Goal: Information Seeking & Learning: Learn about a topic

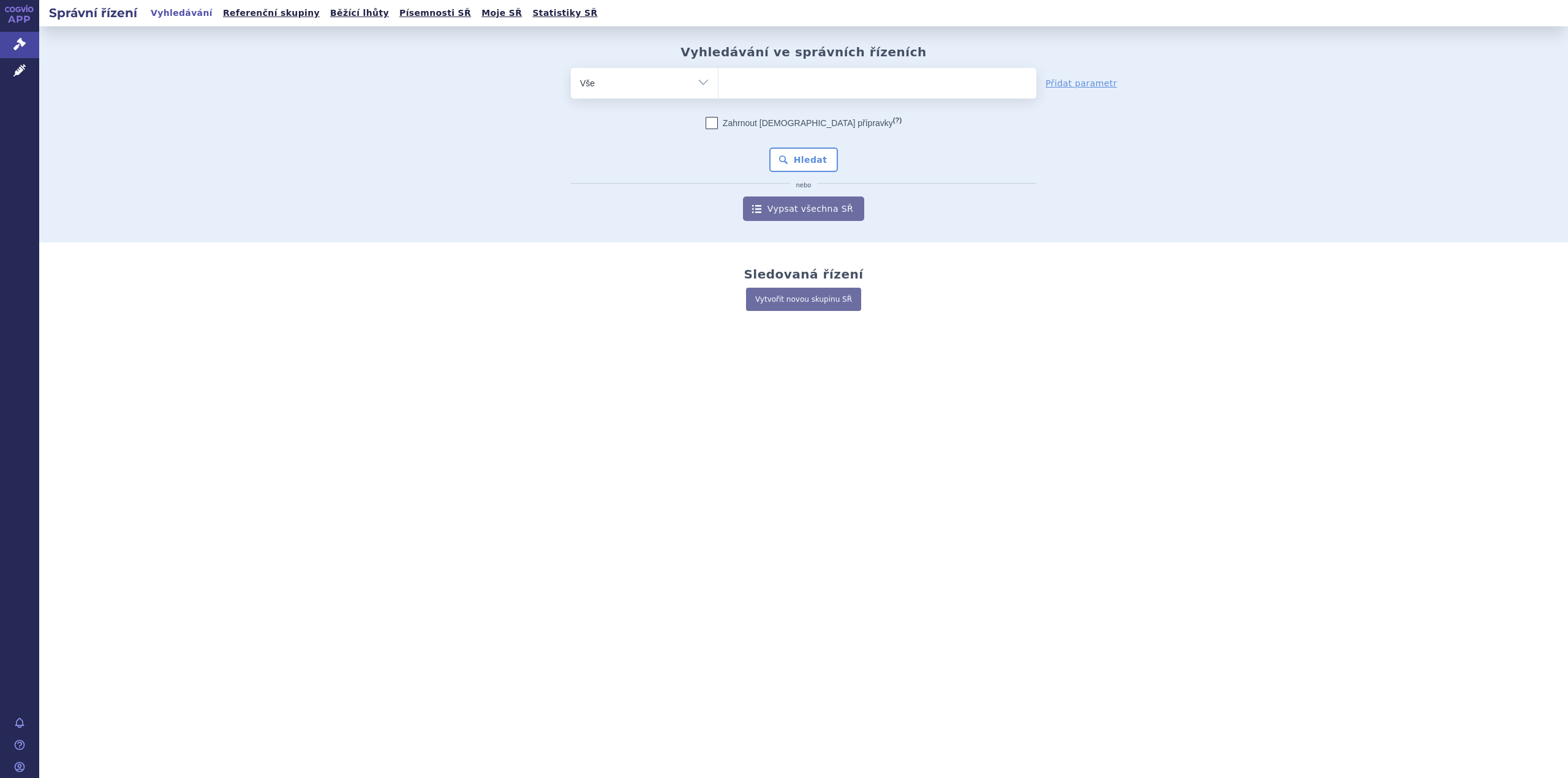
click at [696, 91] on select "Vše Spisová značka Typ SŘ Přípravek/SUKL kód Účastník/Držitel" at bounding box center [644, 82] width 147 height 27
click at [765, 81] on ul at bounding box center [877, 81] width 318 height 26
click at [719, 81] on select at bounding box center [718, 83] width 1 height 31
click at [23, 73] on icon at bounding box center [19, 70] width 12 height 12
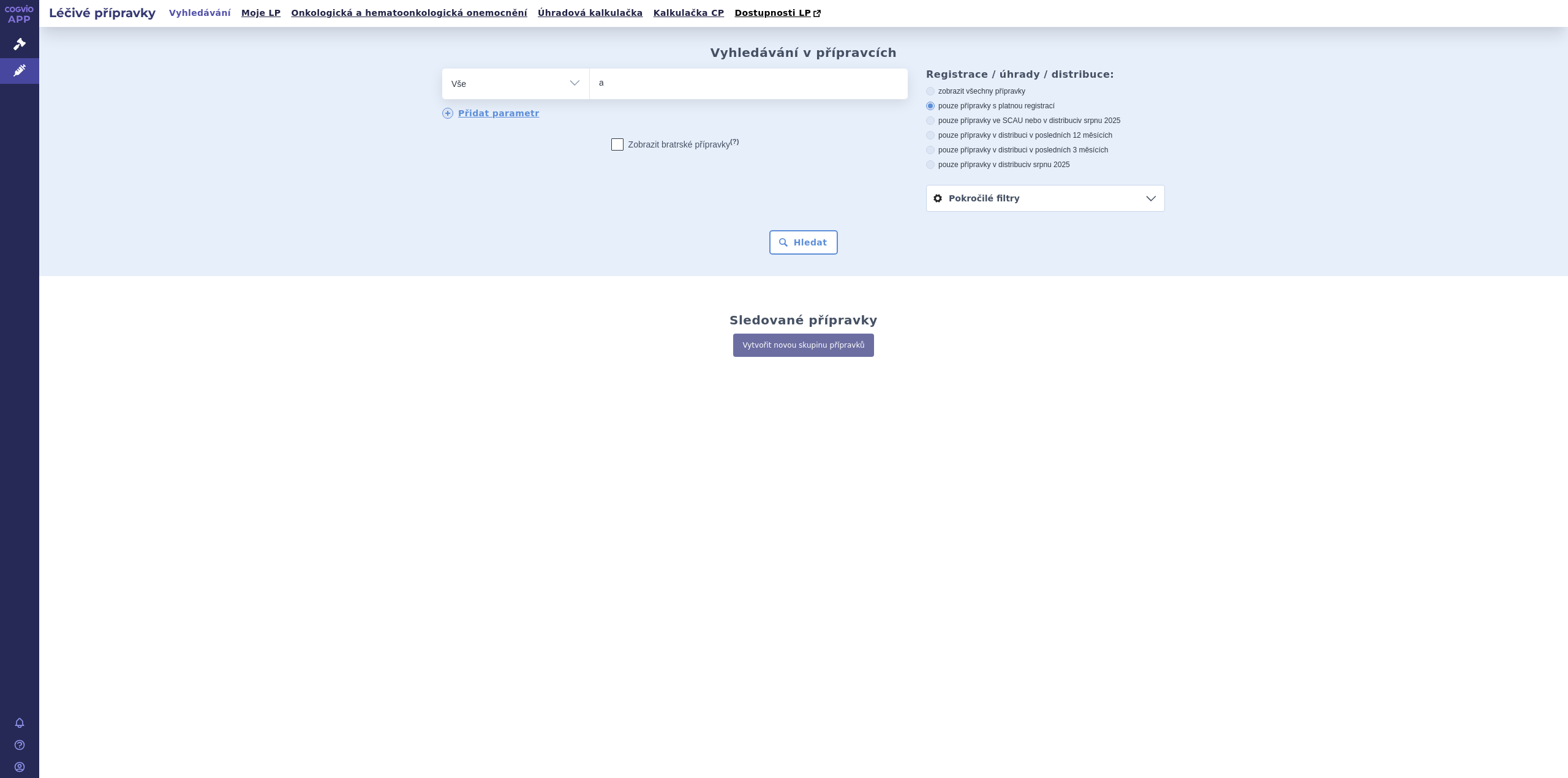
type input "ab"
type input "abe"
type input "abem"
type input "abema"
type input "abemac"
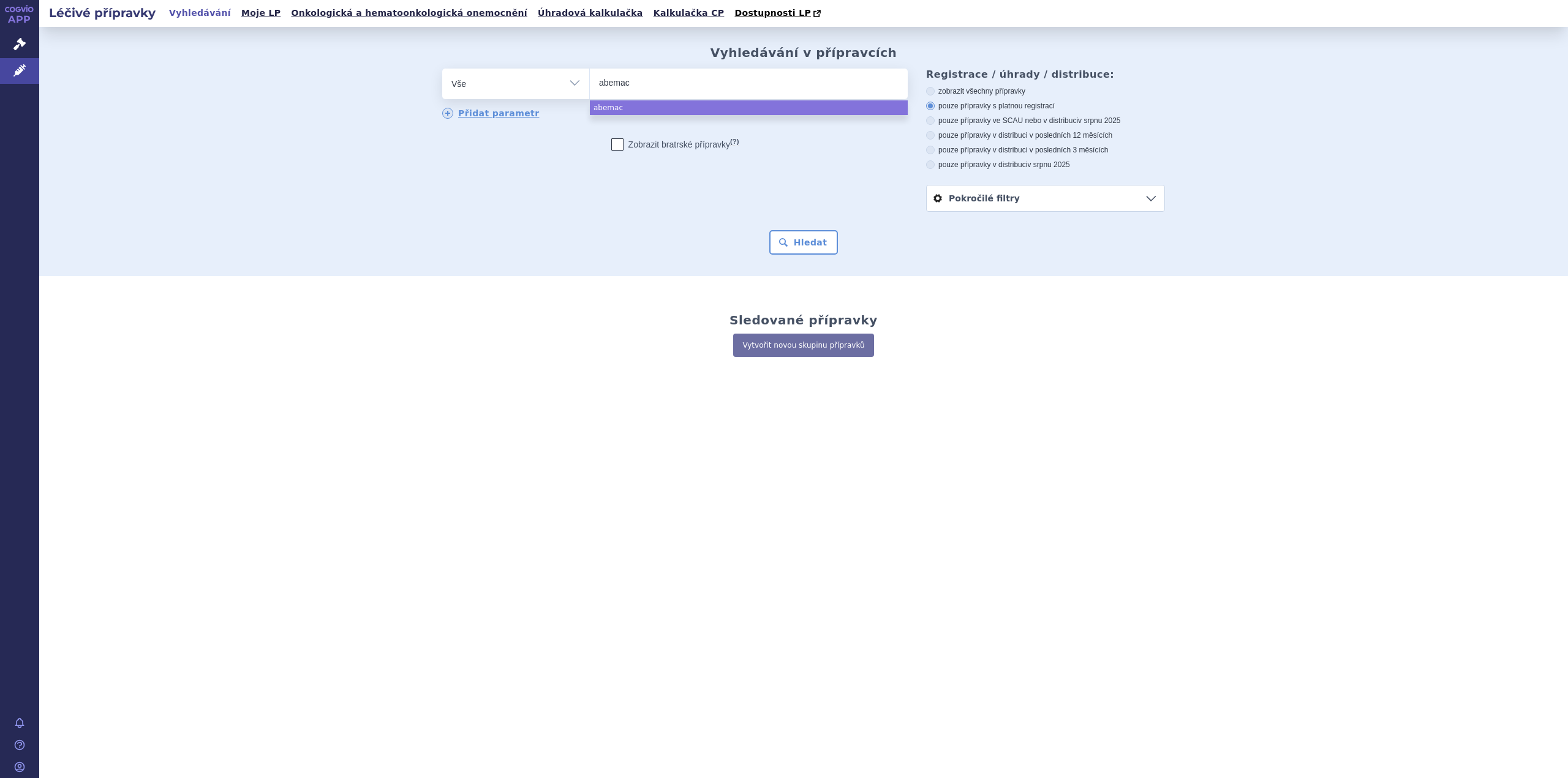
type input "abemacc"
type input "abemac"
type input "abemaci"
type input "abemacicl"
type input "[MEDICAL_DATA]"
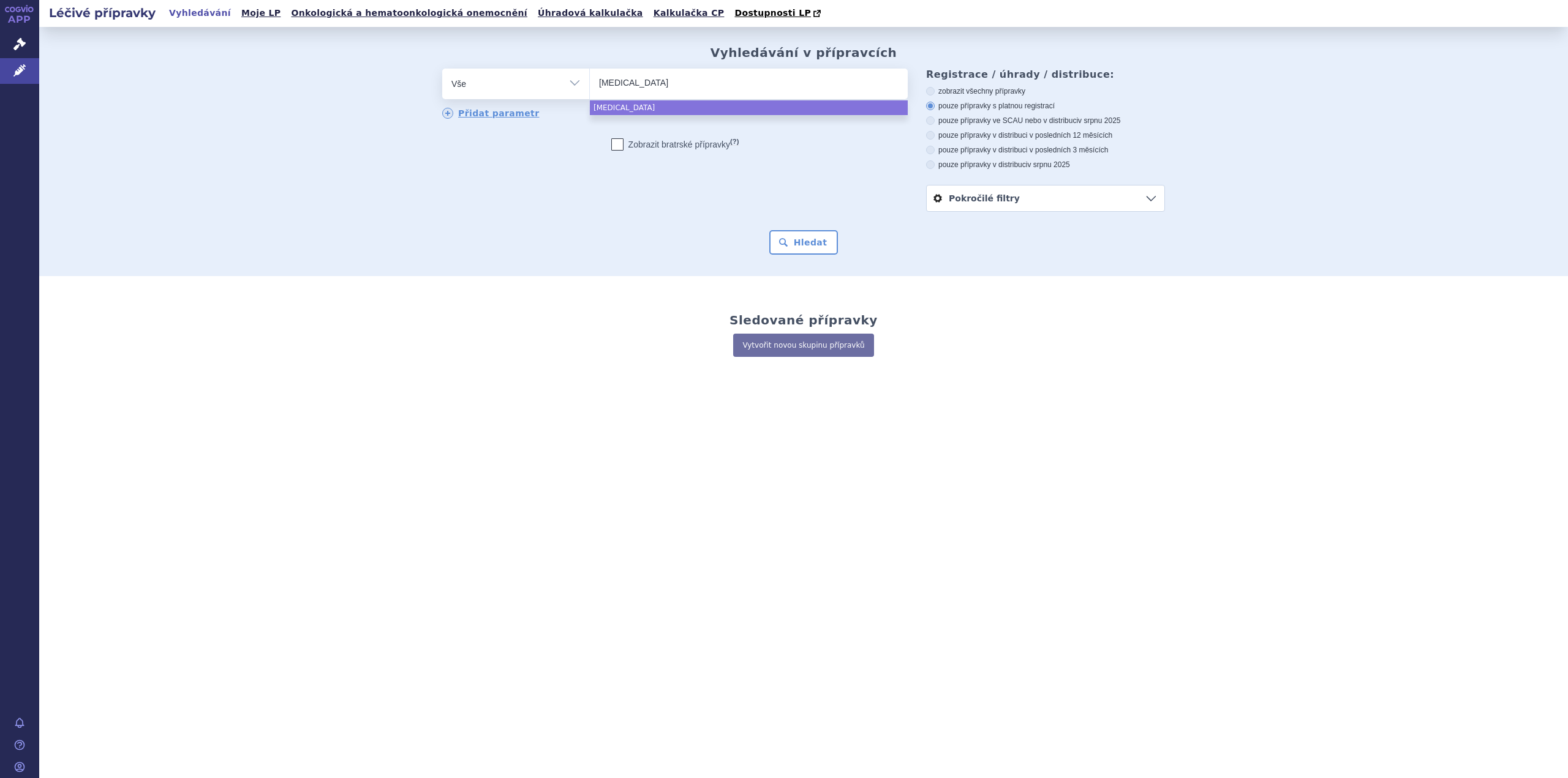
select select "[MEDICAL_DATA]"
click at [811, 235] on button "Hledat" at bounding box center [804, 243] width 69 height 24
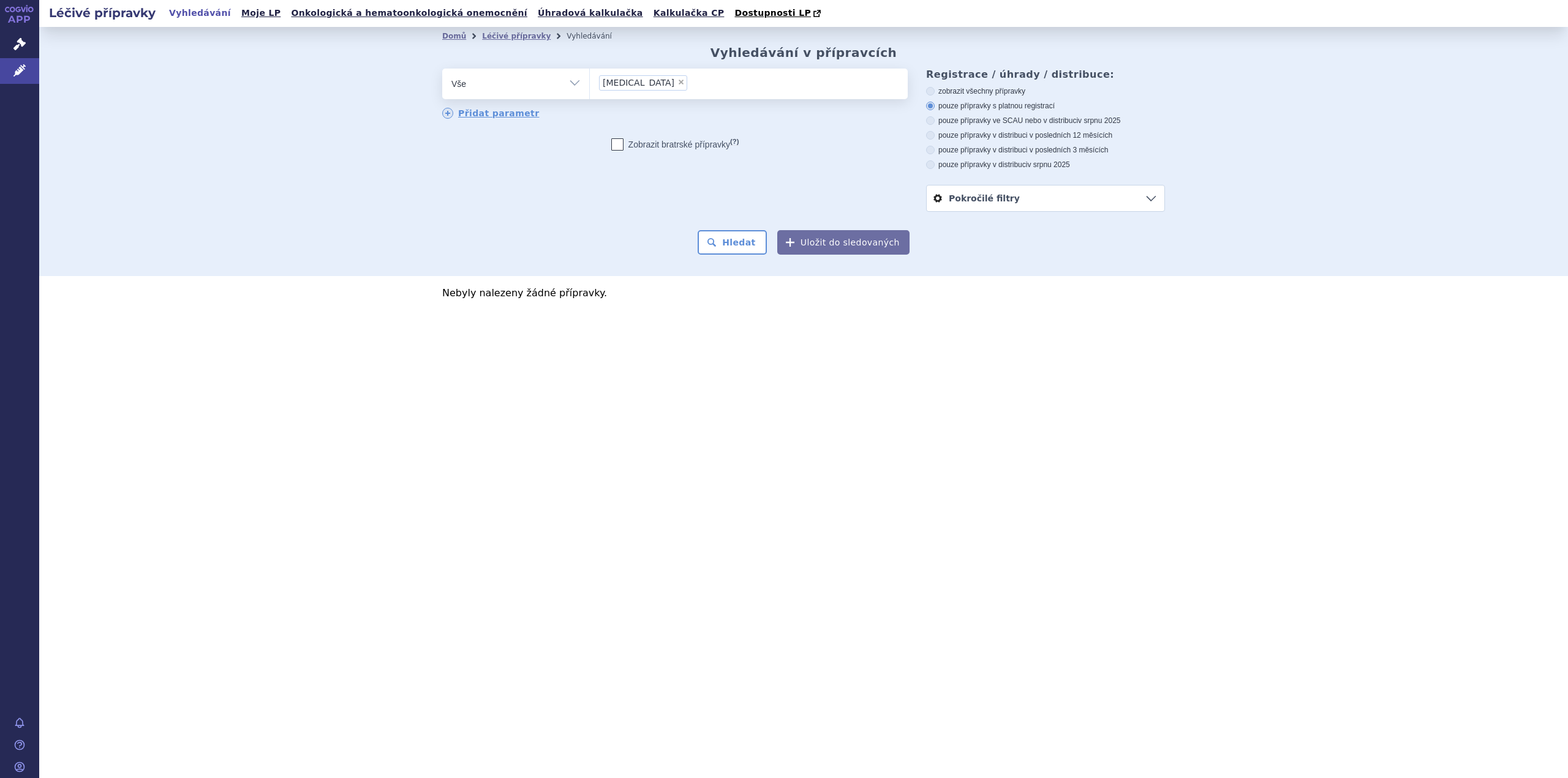
click at [622, 146] on label "Zobrazit bratrské přípravky (?)" at bounding box center [675, 144] width 128 height 12
click at [622, 146] on input "Zobrazit bratrské přípravky (?)" at bounding box center [617, 147] width 8 height 8
checkbox input "true"
click at [678, 85] on span "×" at bounding box center [681, 82] width 7 height 7
click at [590, 86] on select "[MEDICAL_DATA]" at bounding box center [589, 83] width 1 height 31
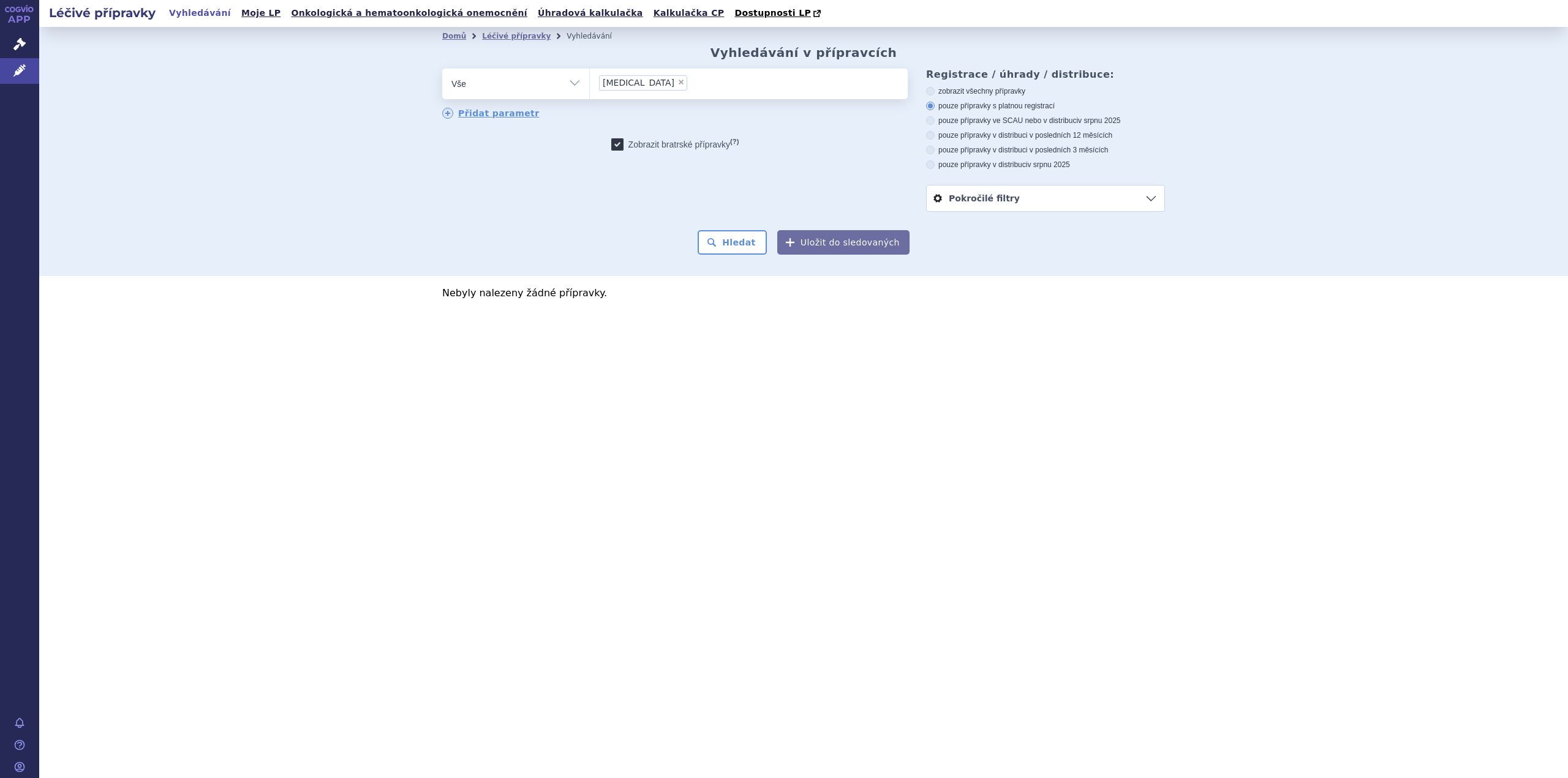
select select
click at [652, 86] on ul at bounding box center [749, 82] width 318 height 26
click at [590, 86] on select "[MEDICAL_DATA]" at bounding box center [589, 83] width 1 height 31
type input "ver"
type input "verz"
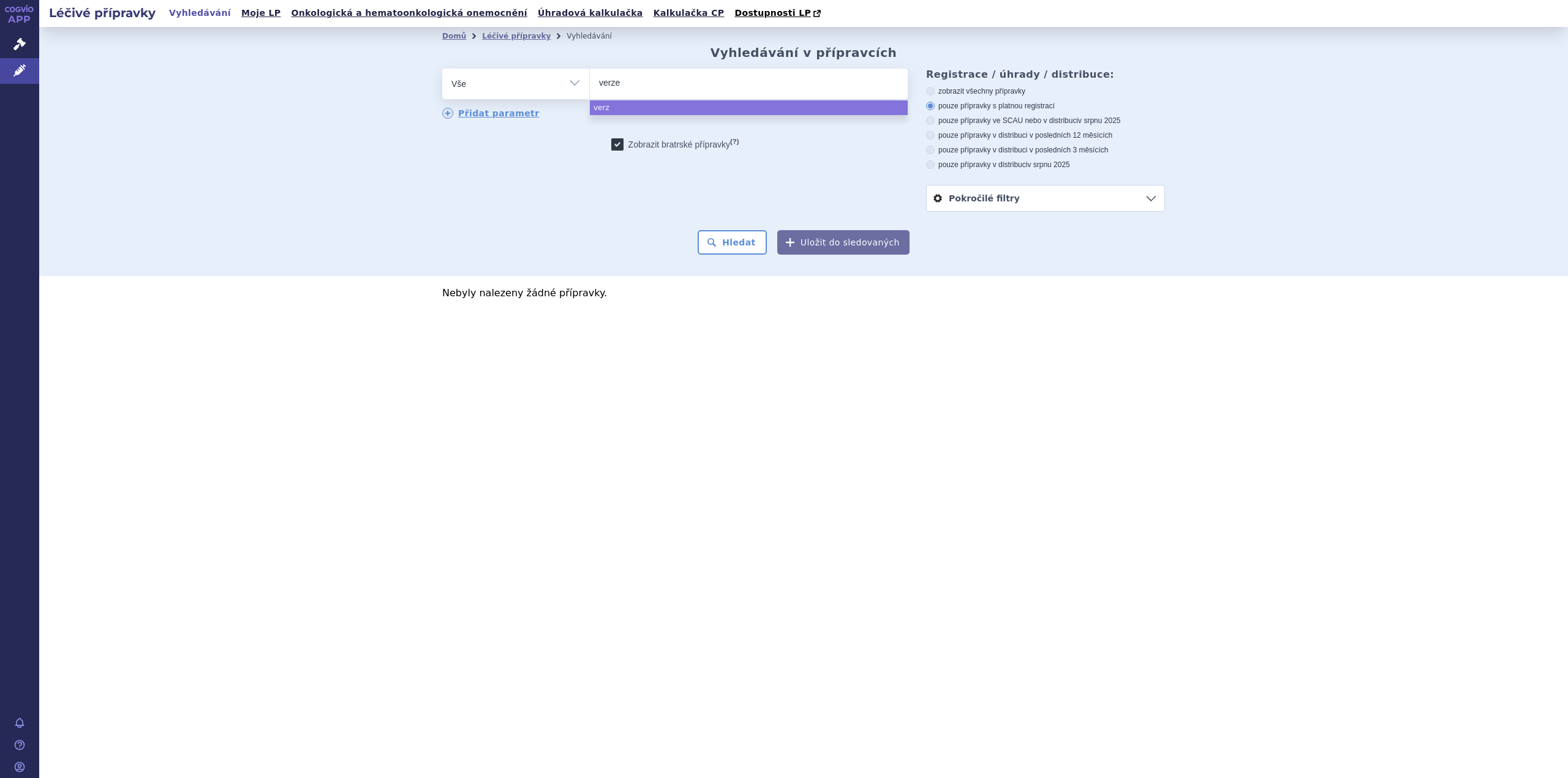
type input "verzen"
type input "verzenio"
type input "verzenios"
select select "verzenios"
click at [749, 240] on button "Hledat" at bounding box center [732, 243] width 69 height 24
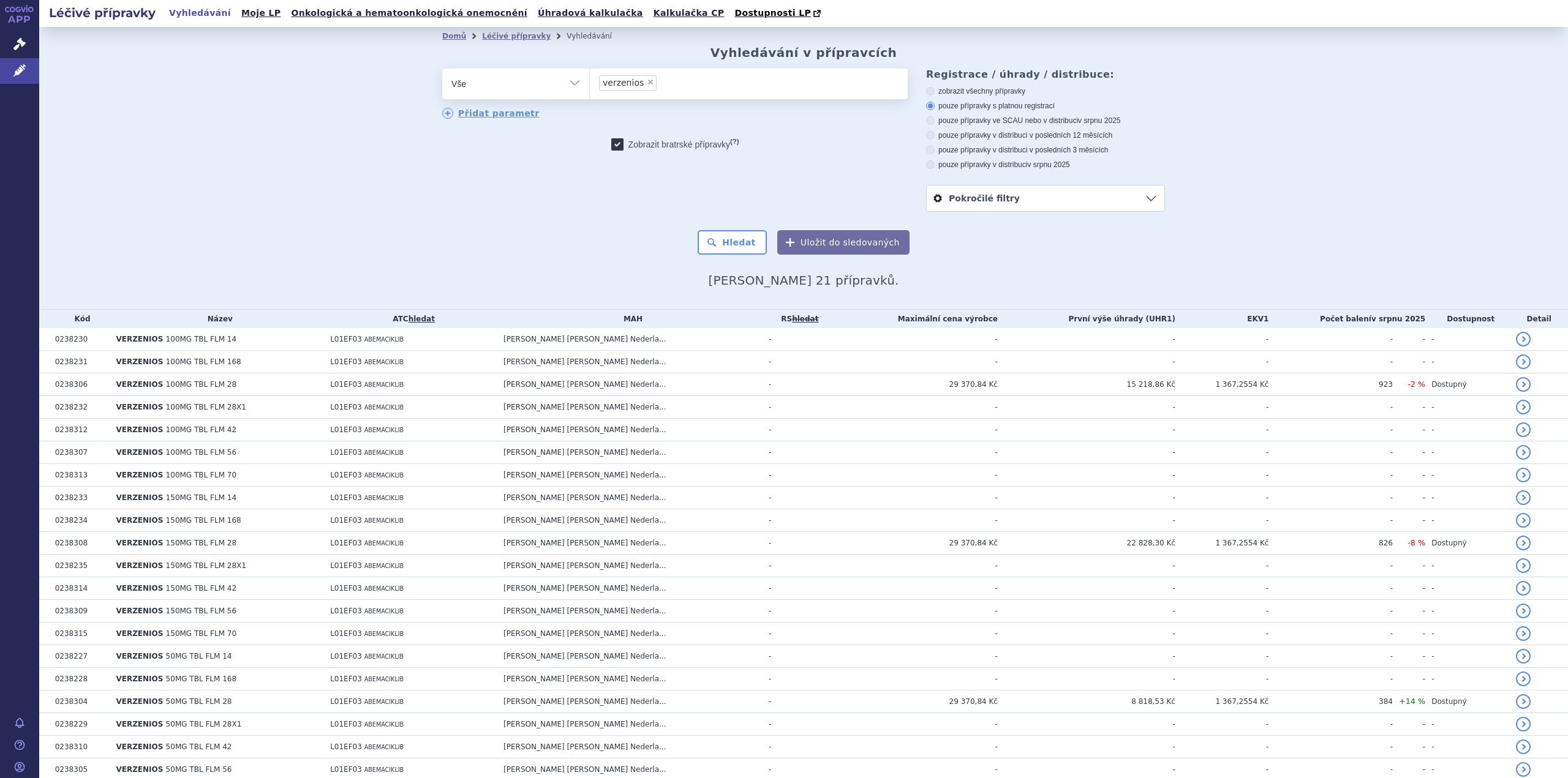
click at [928, 124] on icon at bounding box center [930, 121] width 9 height 9
click at [928, 124] on input "pouze přípravky ve SCAU nebo v distribuci v srpnu 2025" at bounding box center [931, 122] width 8 height 8
radio input "true"
click at [747, 240] on button "Hledat" at bounding box center [732, 243] width 69 height 24
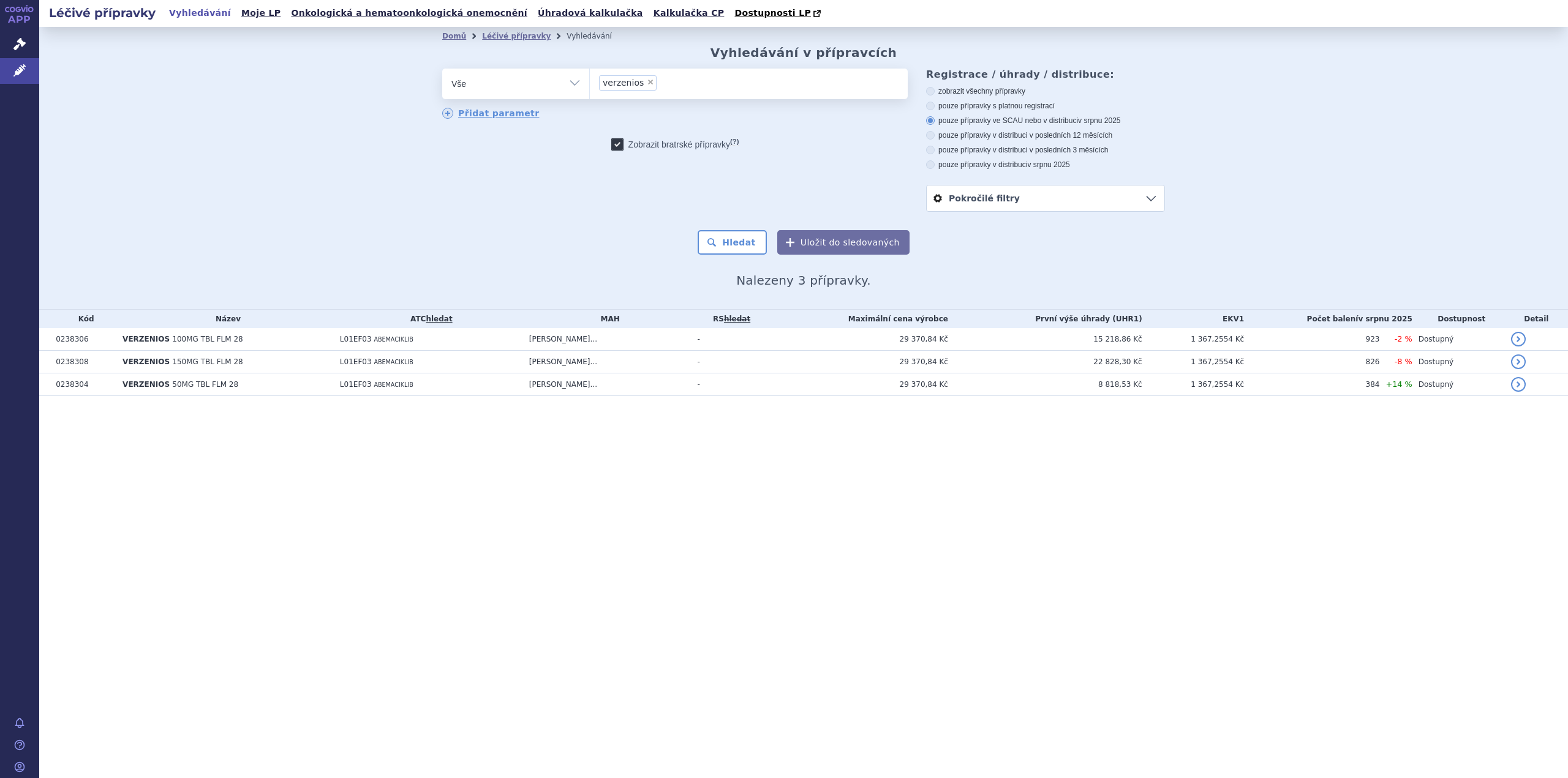
click at [1245, 320] on th "EKV1" at bounding box center [1193, 319] width 102 height 19
click at [1245, 321] on th "EKV1" at bounding box center [1193, 319] width 102 height 19
click at [1238, 321] on th "EKV1" at bounding box center [1193, 319] width 102 height 19
click at [1375, 338] on td "923" at bounding box center [1312, 339] width 136 height 23
click at [1245, 320] on th "EKV1" at bounding box center [1193, 319] width 102 height 19
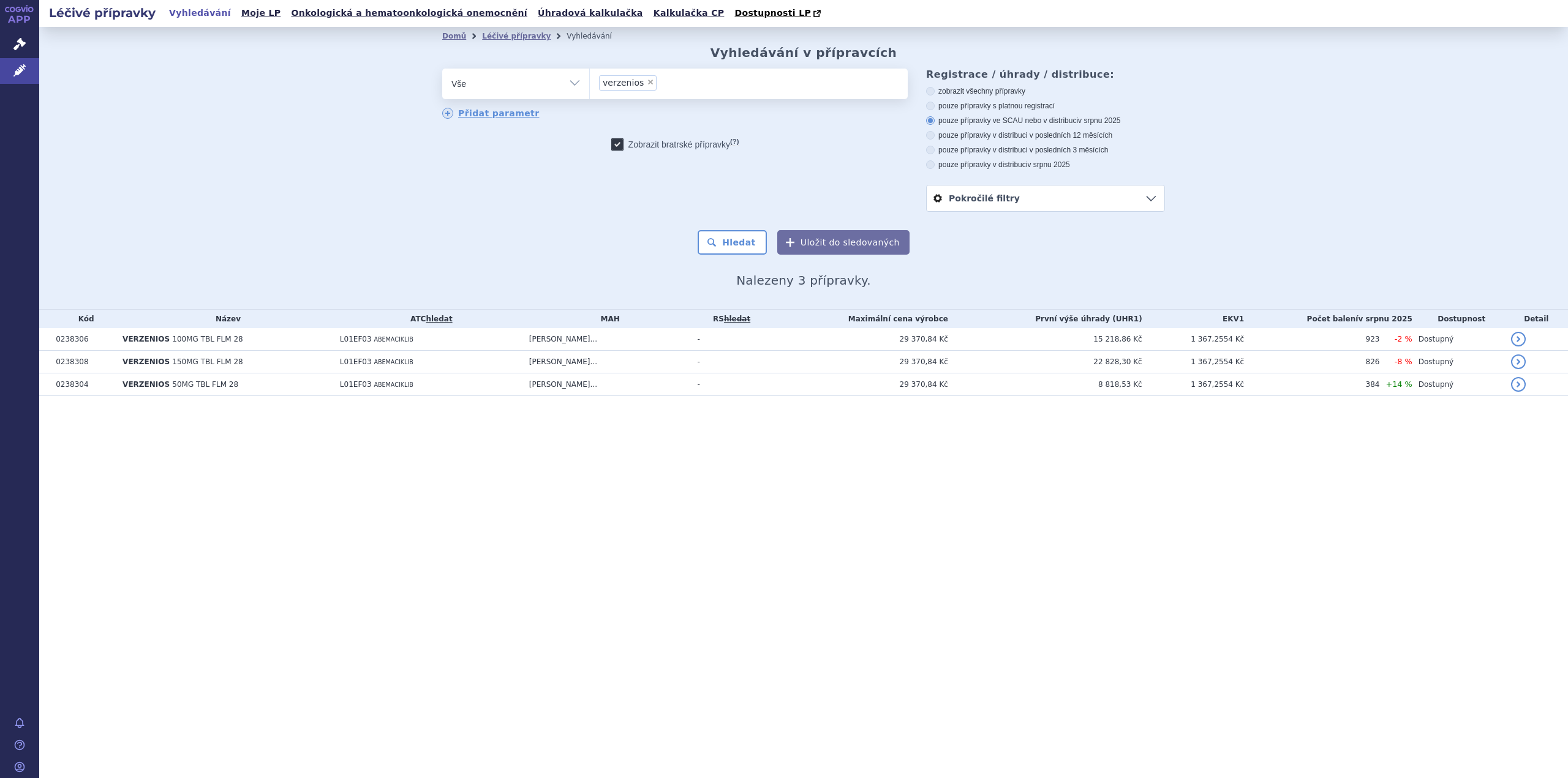
click at [1245, 319] on th "EKV1" at bounding box center [1193, 319] width 102 height 19
drag, startPoint x: 1240, startPoint y: 319, endPoint x: 1266, endPoint y: 319, distance: 26.0
click at [1266, 319] on tr "Kód Název ATC hledat MAH RS hledat Maximální cena výrobce První výše úhrady (UH…" at bounding box center [804, 319] width 1529 height 19
click at [1345, 319] on th "Počet balení v srpnu 2025" at bounding box center [1328, 319] width 169 height 19
click at [1516, 341] on link "detail" at bounding box center [1518, 339] width 14 height 14
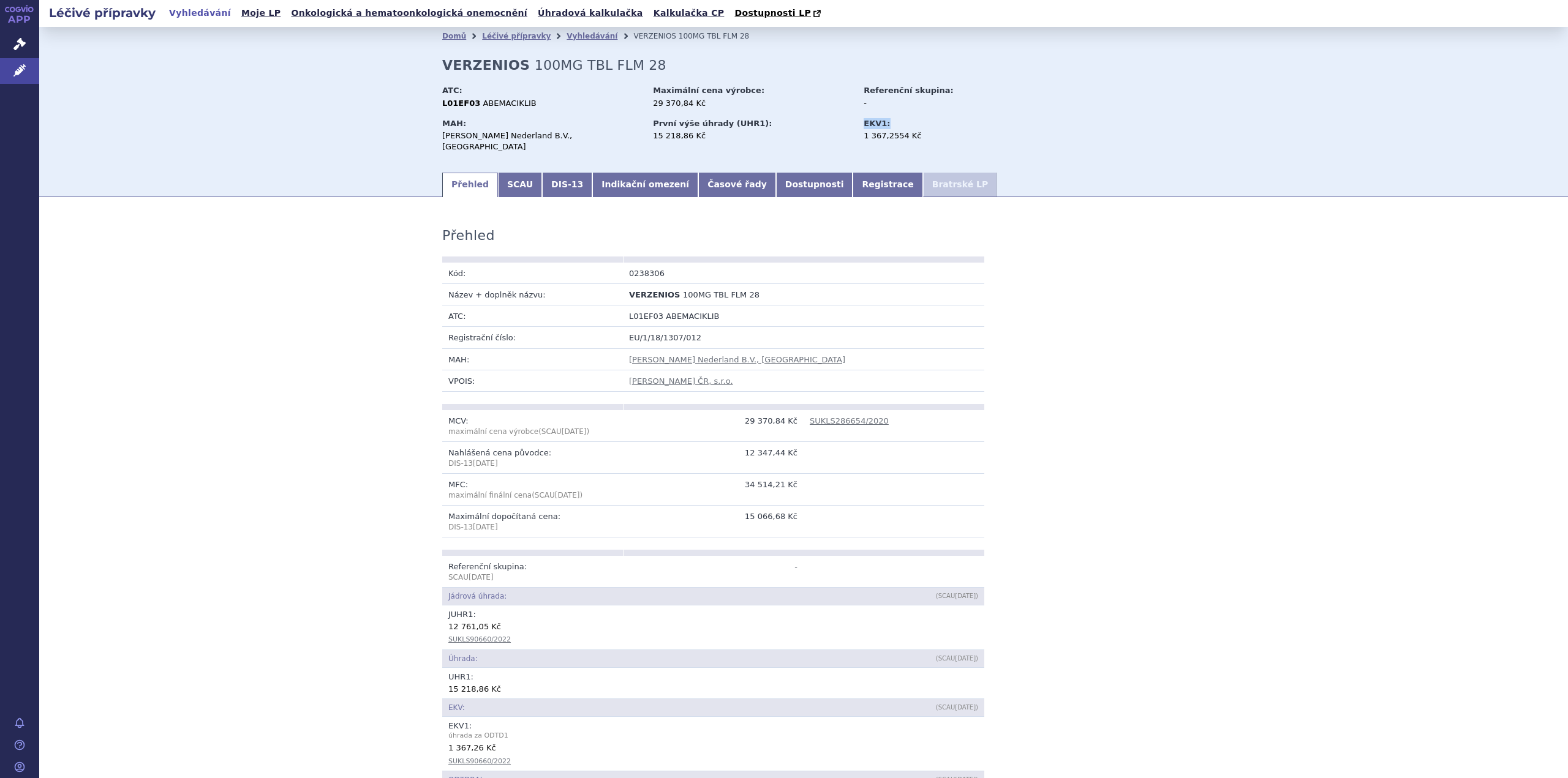
drag, startPoint x: 861, startPoint y: 123, endPoint x: 887, endPoint y: 124, distance: 26.0
click at [887, 124] on div "EKV1:" at bounding box center [933, 123] width 138 height 11
click at [864, 124] on strong "EKV1:" at bounding box center [877, 123] width 27 height 9
click at [864, 124] on strong "EKV1:" at bounding box center [877, 123] width 27 height 9
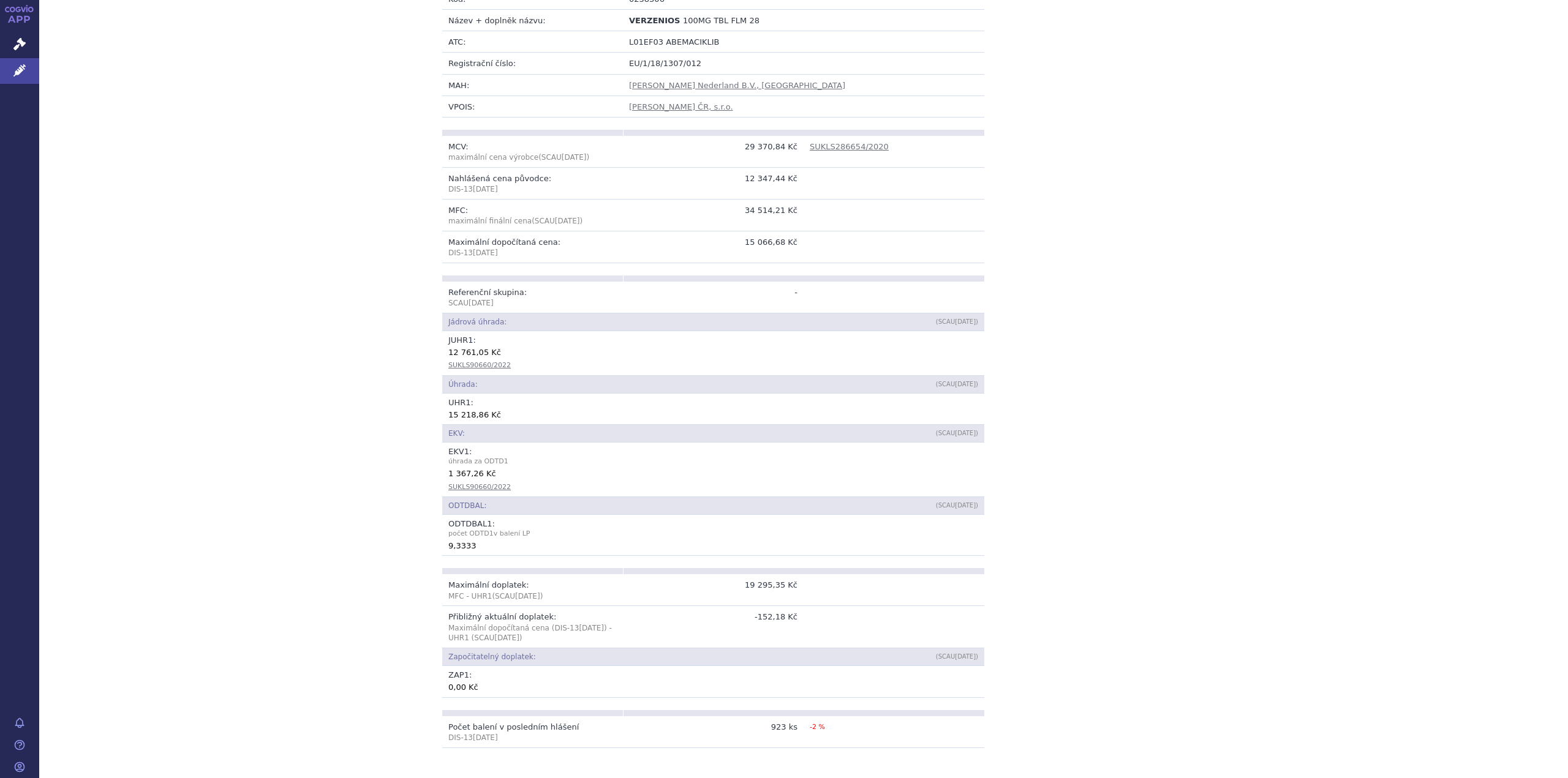
scroll to position [306, 0]
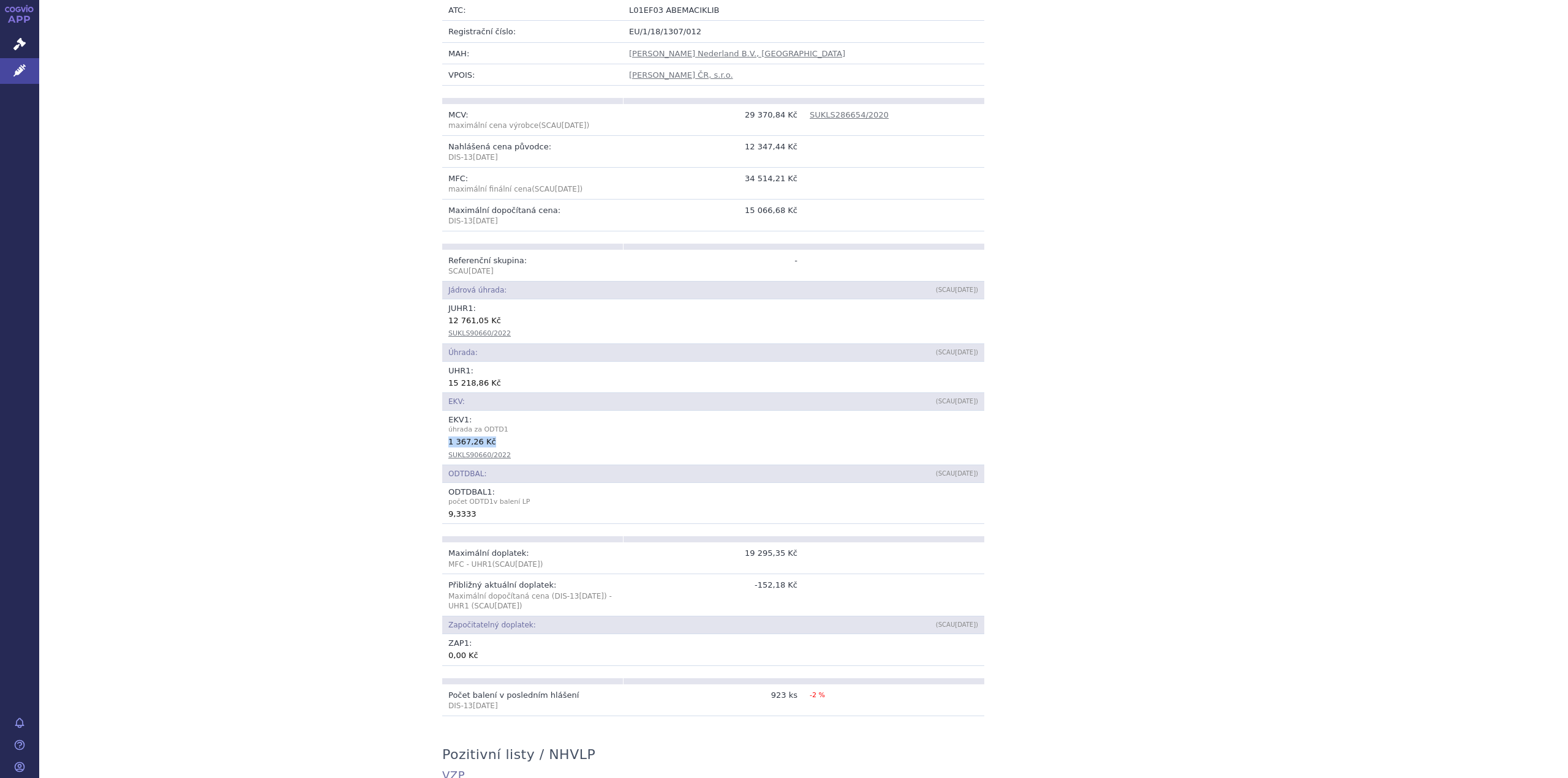
drag, startPoint x: 454, startPoint y: 433, endPoint x: 490, endPoint y: 433, distance: 36.0
click at [490, 433] on td "EKV 1 : úhrada za ODTD 1 1 367,26 Kč SUKLS90660/2022" at bounding box center [713, 437] width 542 height 54
click at [490, 424] on span "úhrada za ODTD 1" at bounding box center [714, 429] width 530 height 11
drag, startPoint x: 480, startPoint y: 419, endPoint x: 640, endPoint y: 420, distance: 160.0
click at [640, 424] on span "úhrada za ODTD 1" at bounding box center [714, 429] width 530 height 11
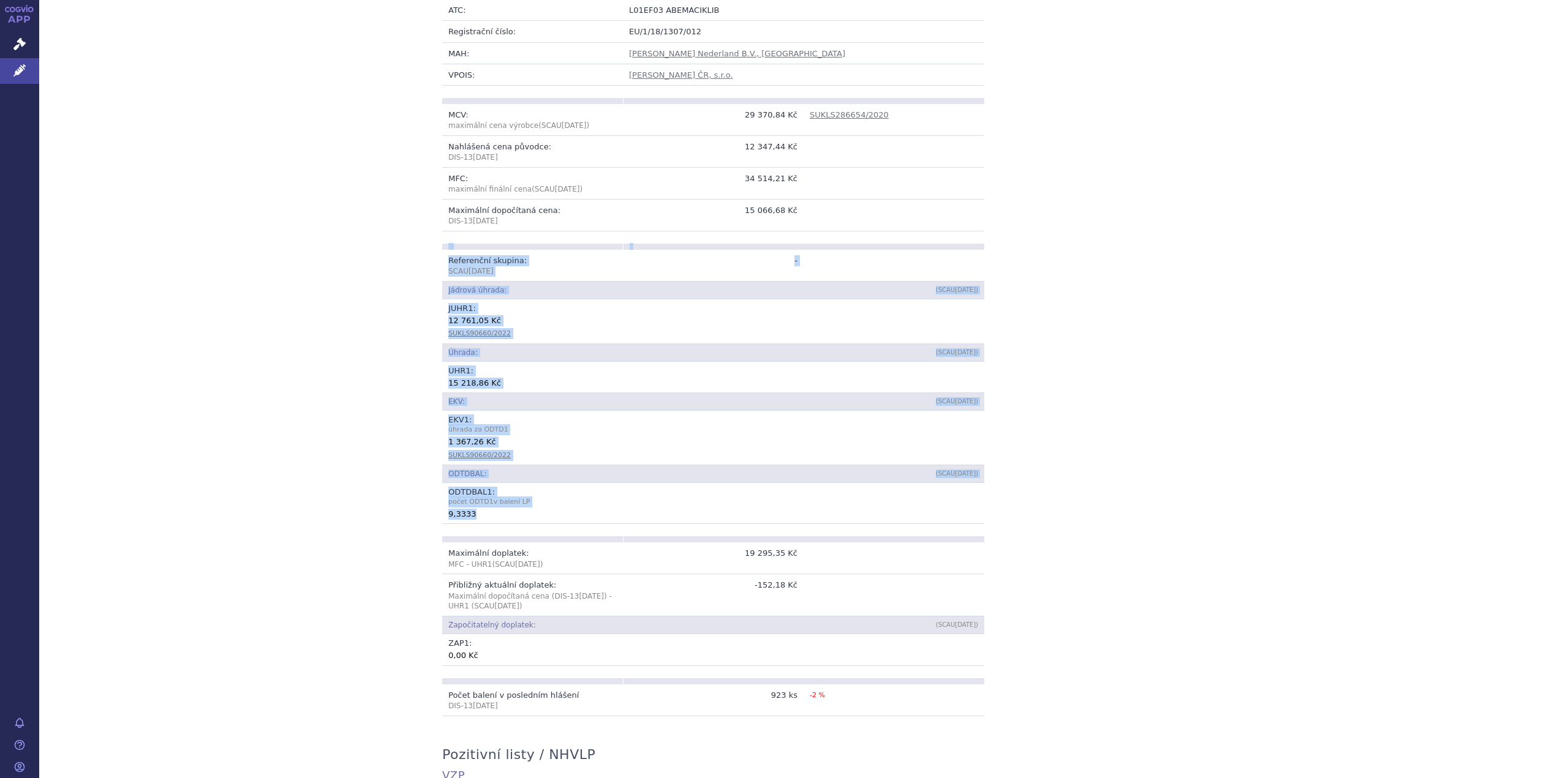
drag, startPoint x: 495, startPoint y: 505, endPoint x: 417, endPoint y: 504, distance: 78.0
click at [418, 504] on div "Přehled Kód: 0238306 Název + doplněk názvu: VERZENIOS 100MG TBL FLM 28 ATC: L01…" at bounding box center [803, 550] width 772 height 1295
click at [495, 507] on div "9,3333" at bounding box center [714, 513] width 530 height 12
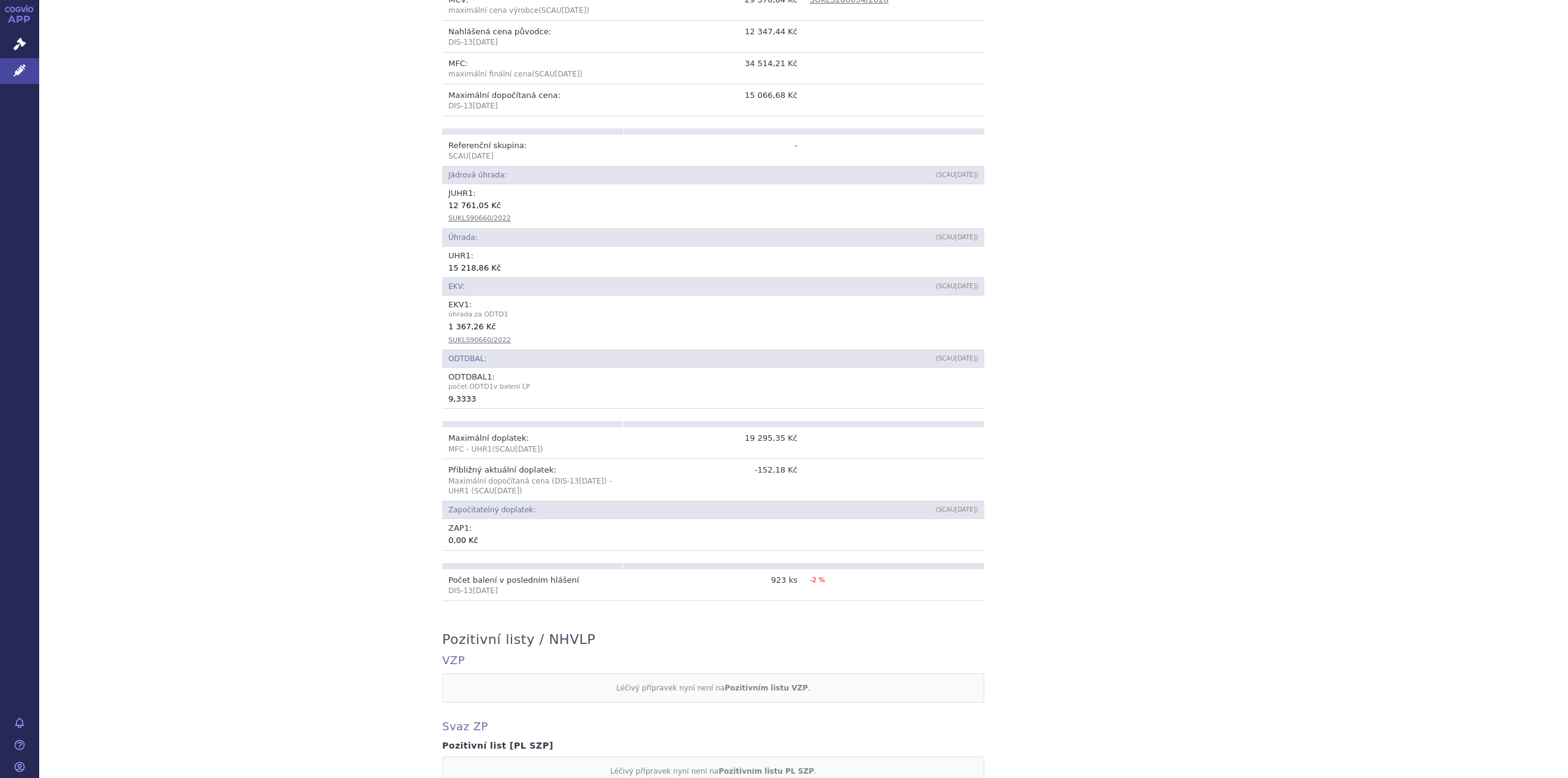
scroll to position [428, 0]
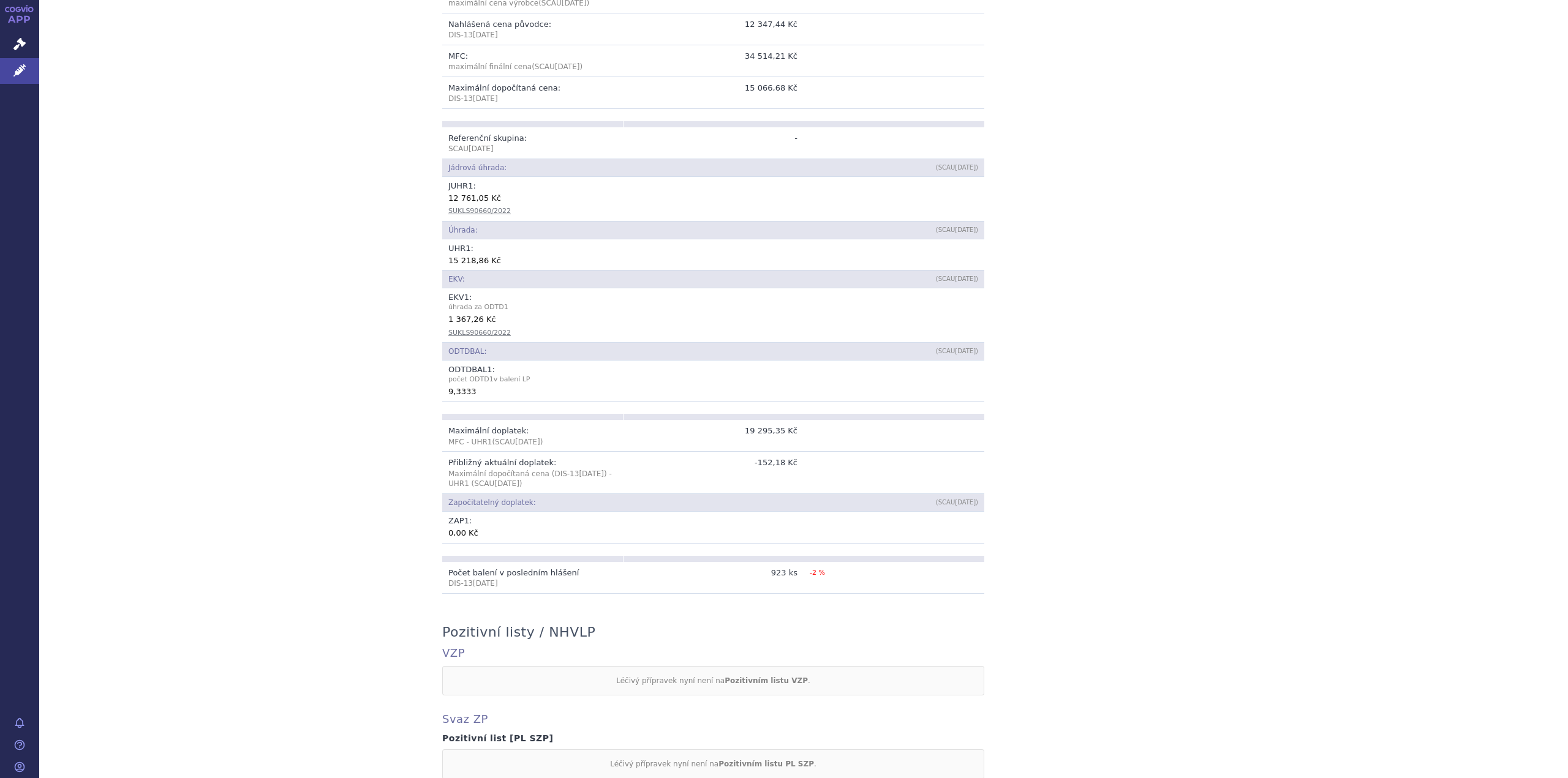
click at [467, 512] on td "ZAP 1 : 0,00 Kč" at bounding box center [713, 527] width 542 height 31
click at [490, 565] on td "Počet balení v posledním hlášení DIS-[DATE]" at bounding box center [533, 578] width 181 height 32
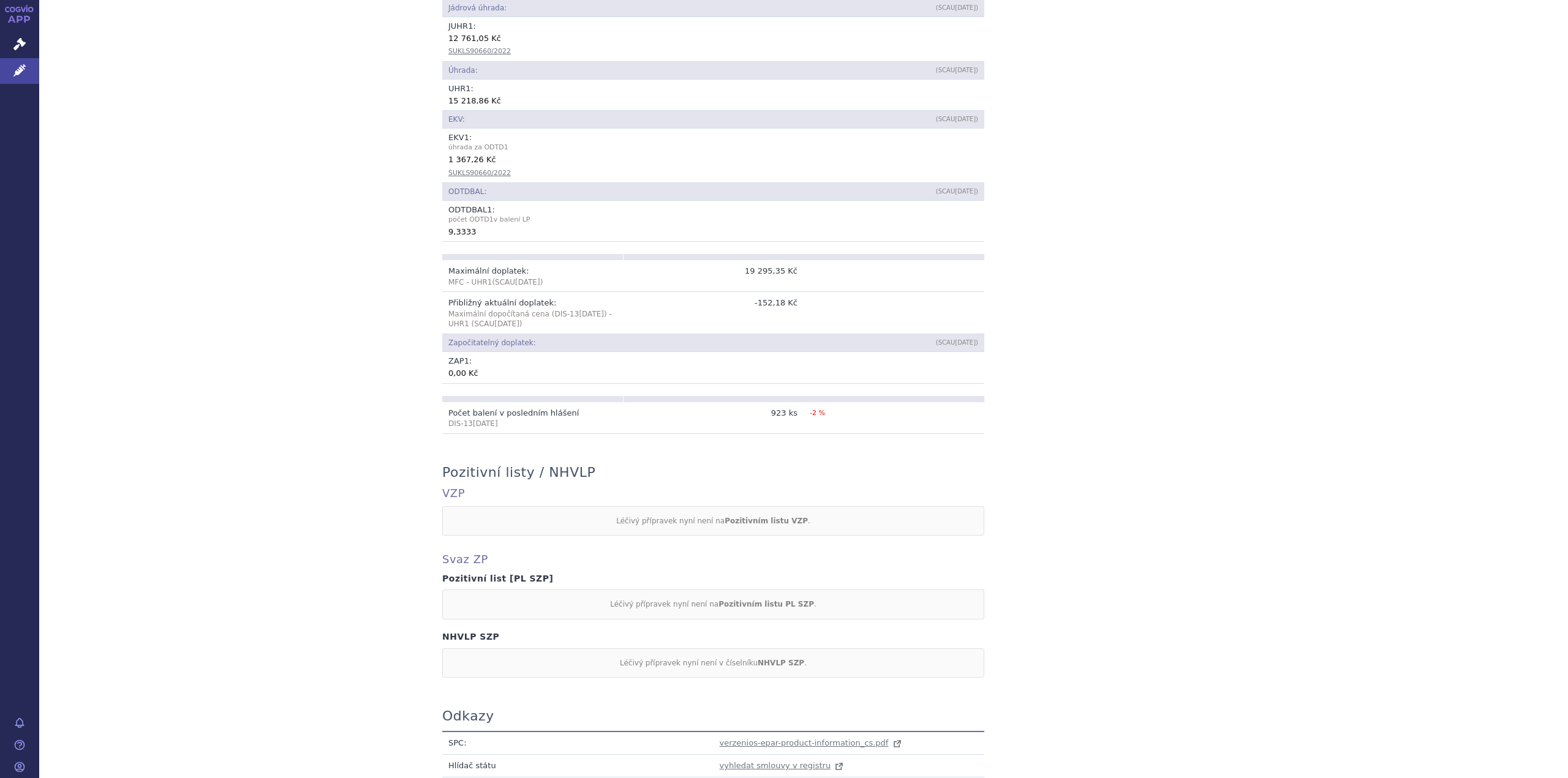
scroll to position [612, 0]
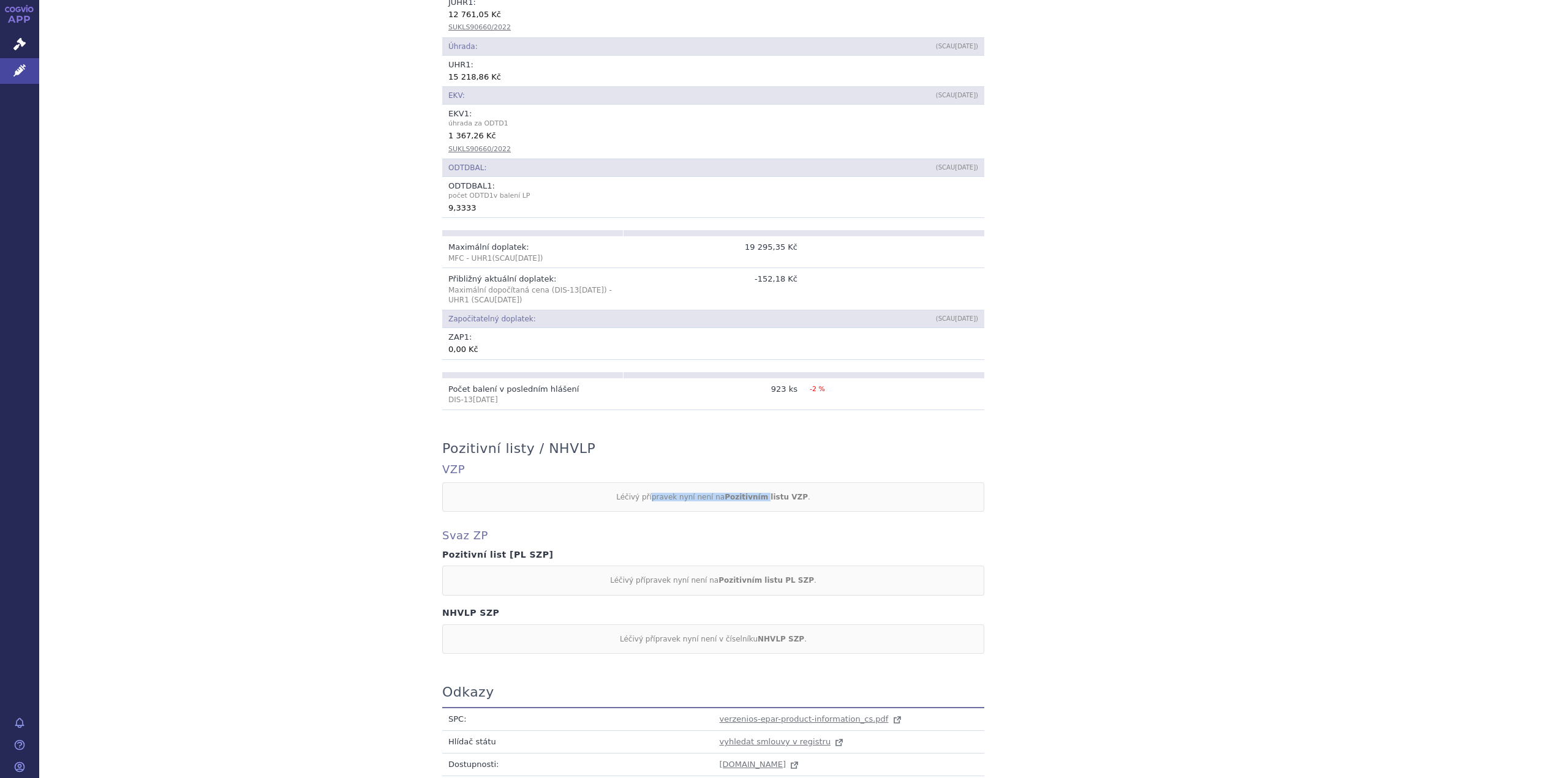
drag, startPoint x: 663, startPoint y: 491, endPoint x: 769, endPoint y: 492, distance: 106.0
click at [761, 492] on div "Léčivý přípravek nyní není na Pozitivním listu VZP ." at bounding box center [713, 497] width 542 height 29
click at [808, 492] on div "Léčivý přípravek nyní není na Pozitivním listu VZP ." at bounding box center [713, 497] width 542 height 29
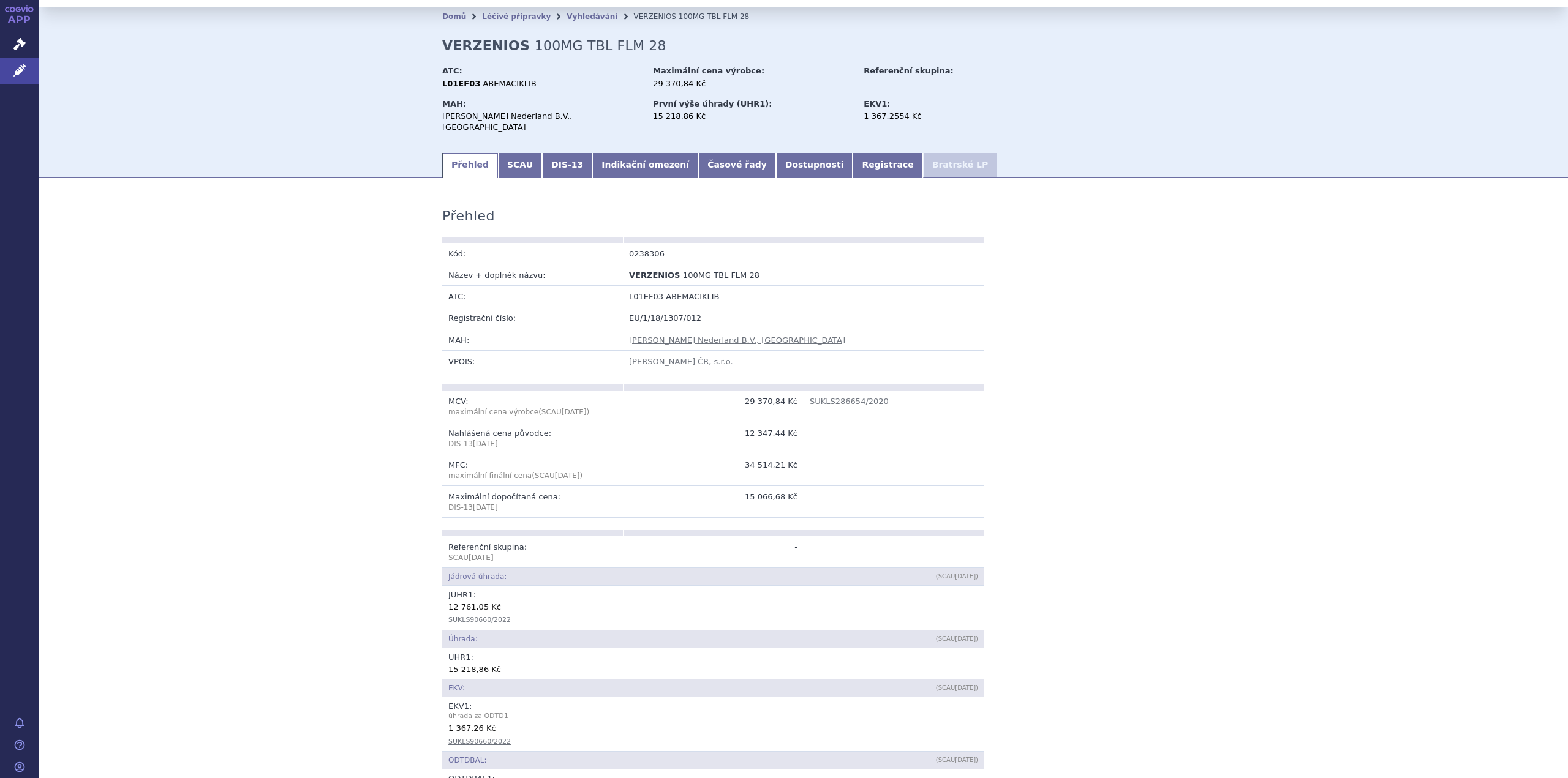
scroll to position [0, 0]
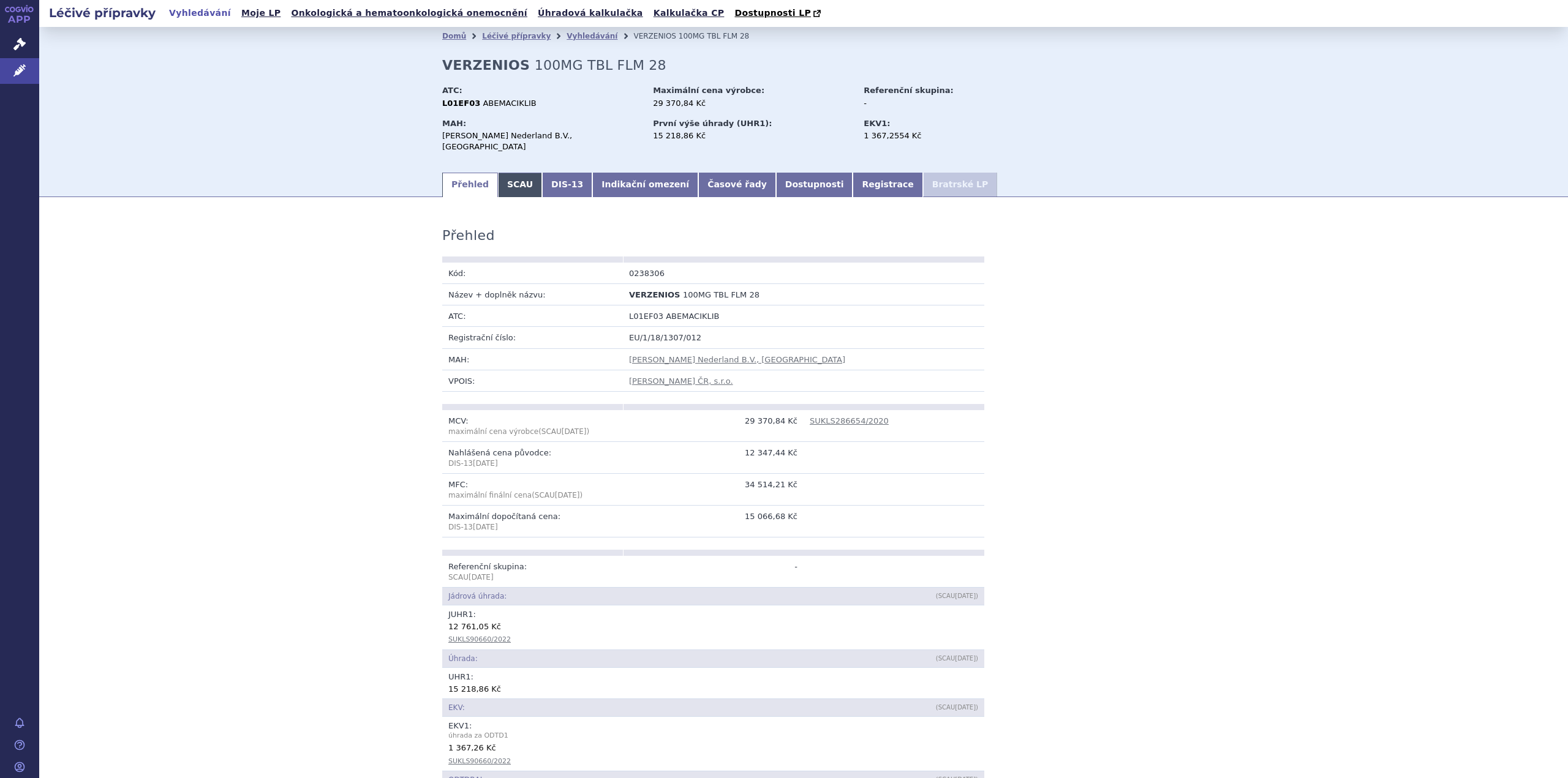
click at [511, 175] on link "SCAU" at bounding box center [520, 185] width 44 height 24
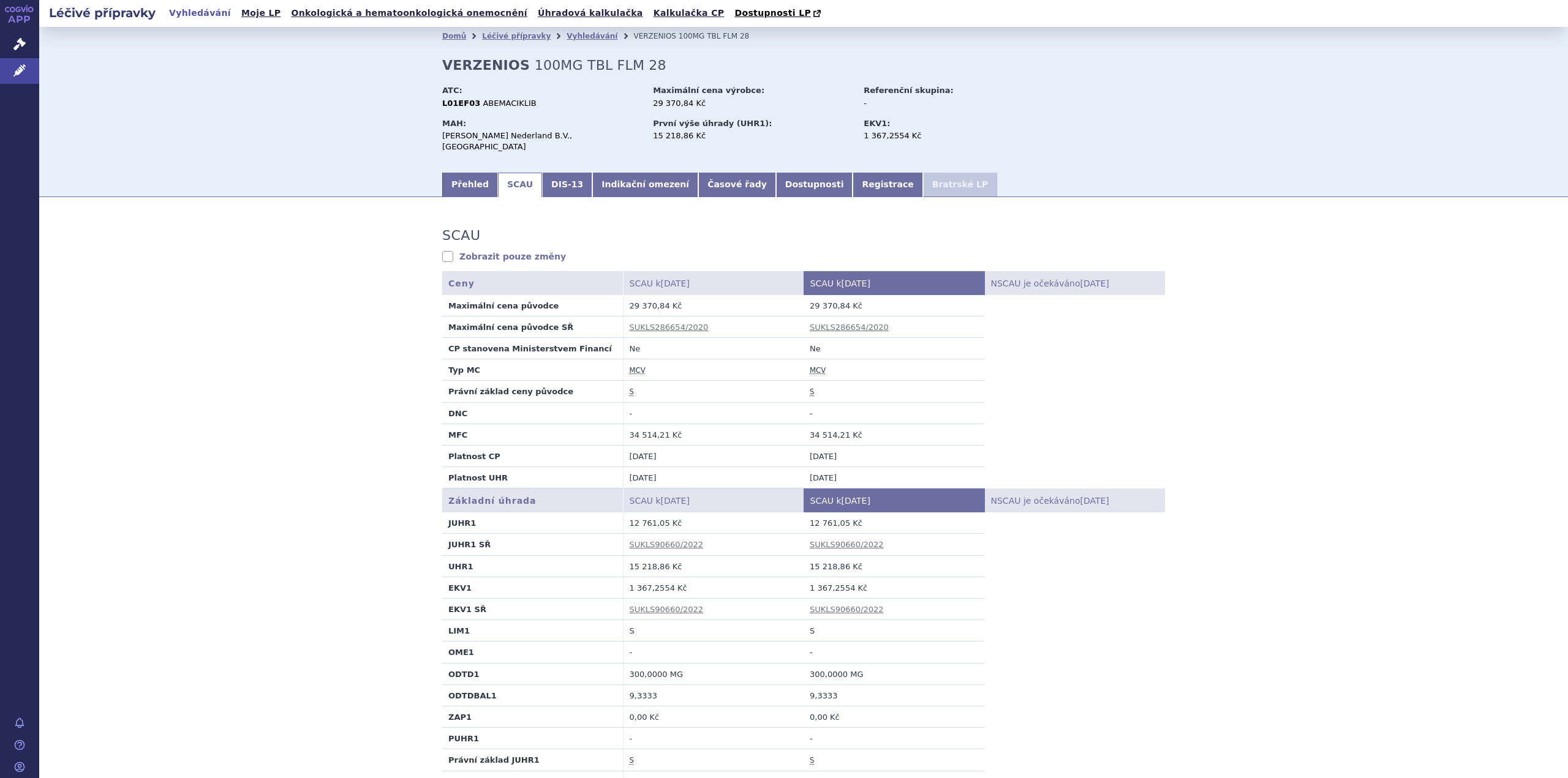
click at [704, 338] on td "Ne" at bounding box center [714, 349] width 181 height 22
click at [548, 176] on link "DIS-13" at bounding box center [567, 185] width 50 height 24
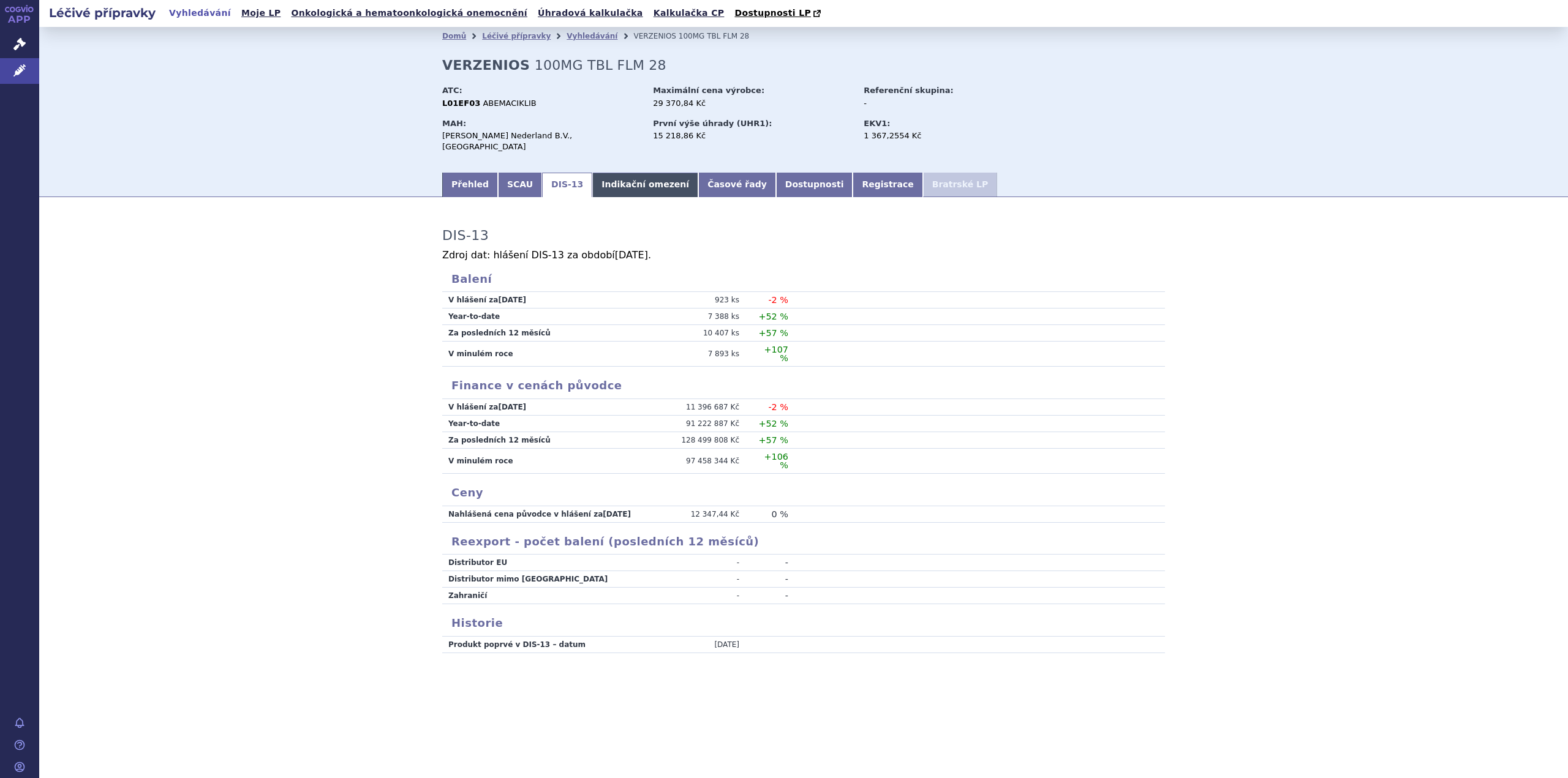
click at [598, 173] on link "Indikační omezení" at bounding box center [645, 185] width 106 height 24
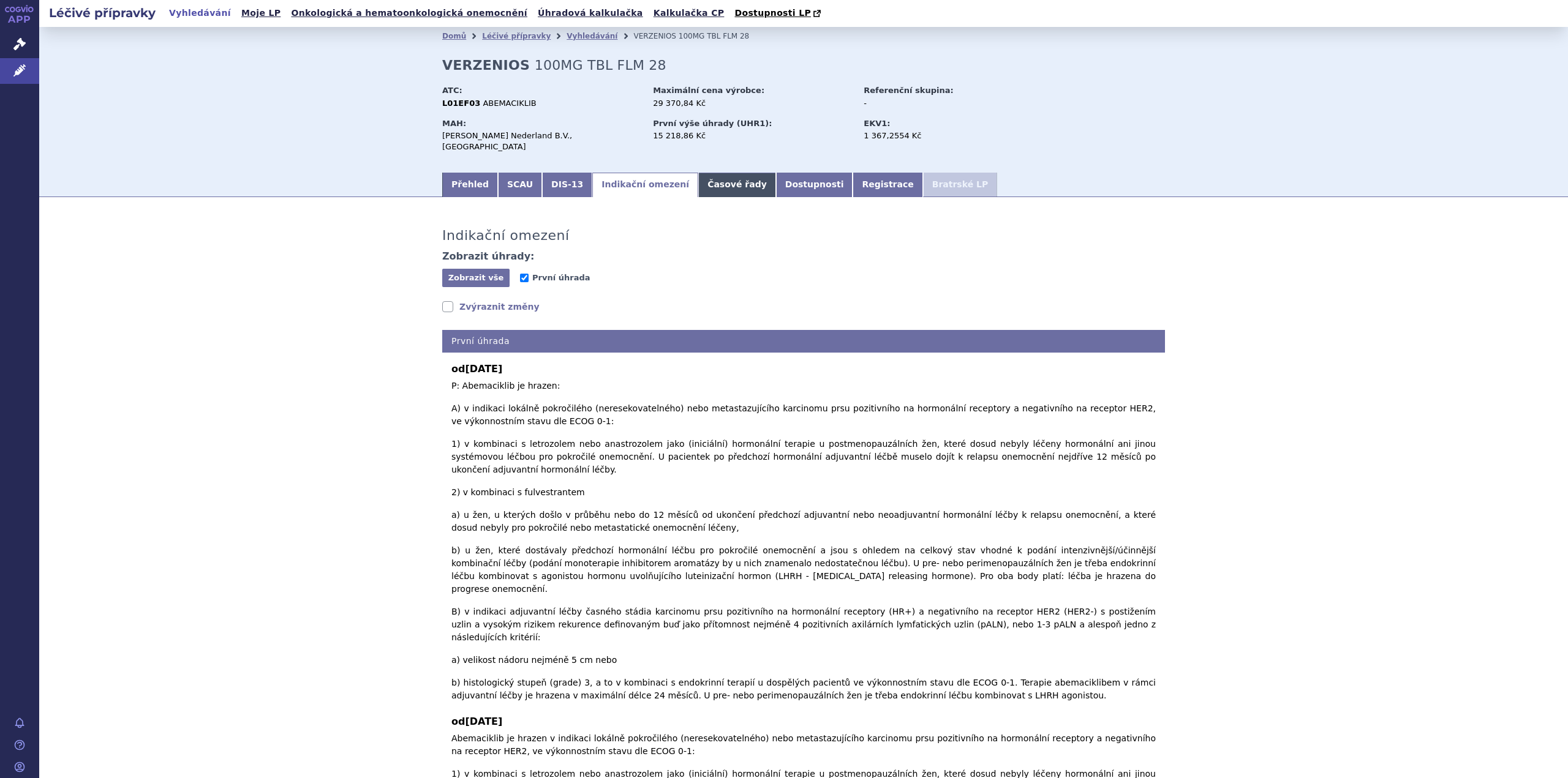
click at [699, 176] on link "Časové řady" at bounding box center [737, 185] width 78 height 24
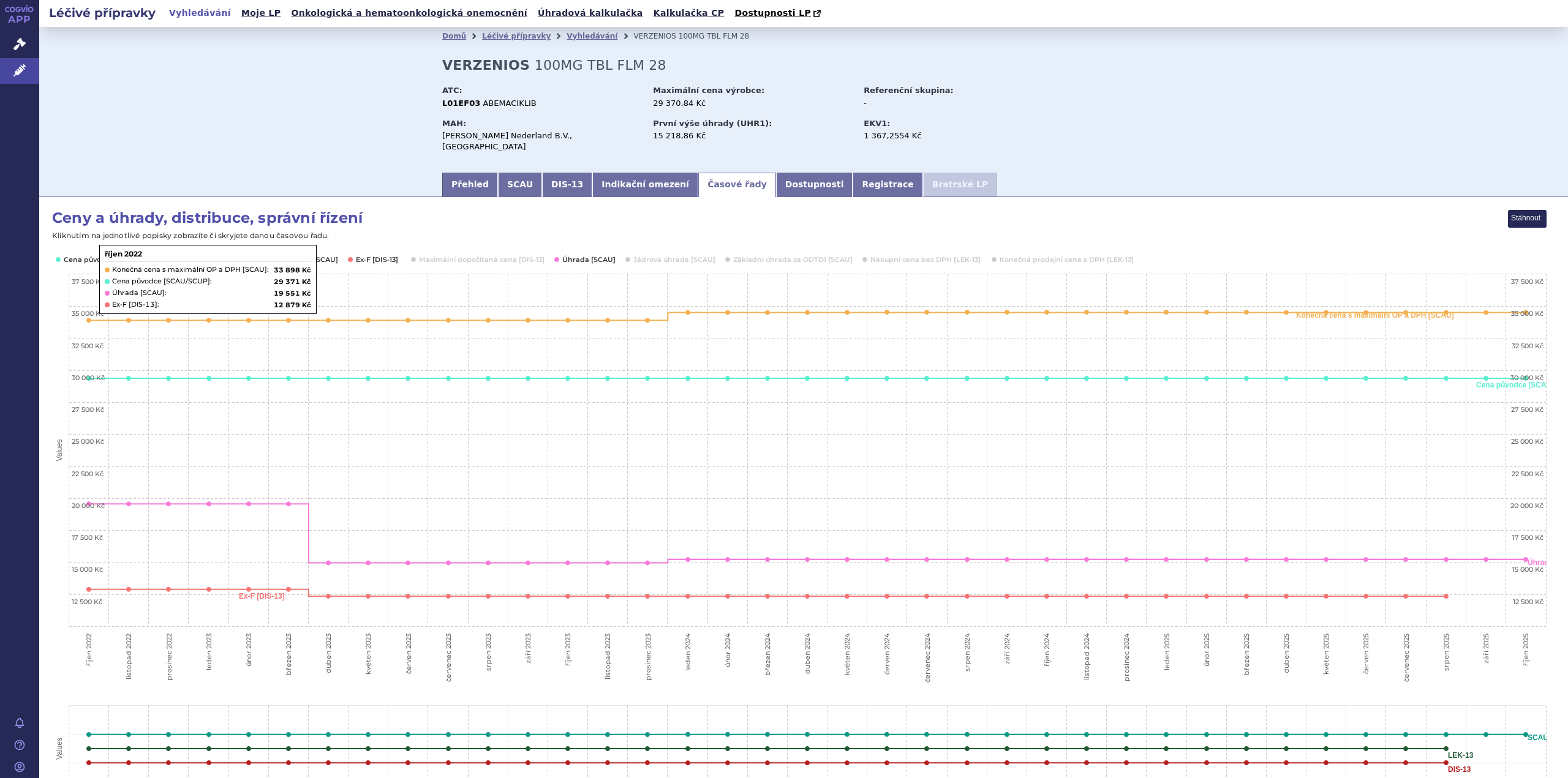
click at [93, 144] on div "Domů Léčivé přípravky Vyhledávání VERZENIOS 100MG TBL FLM 28 VERZENIOS 100MG TB…" at bounding box center [804, 99] width 1529 height 144
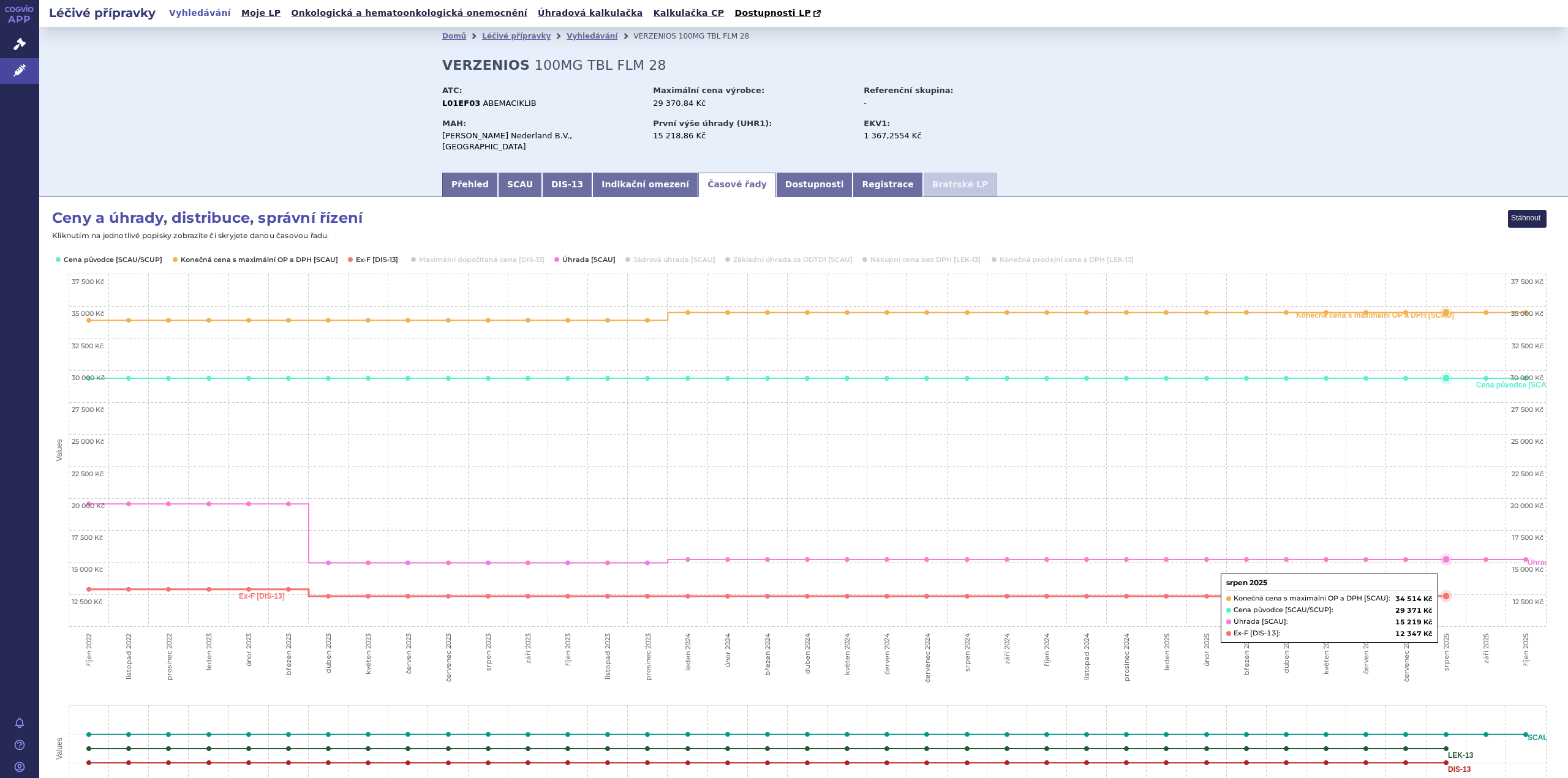
scroll to position [61, 0]
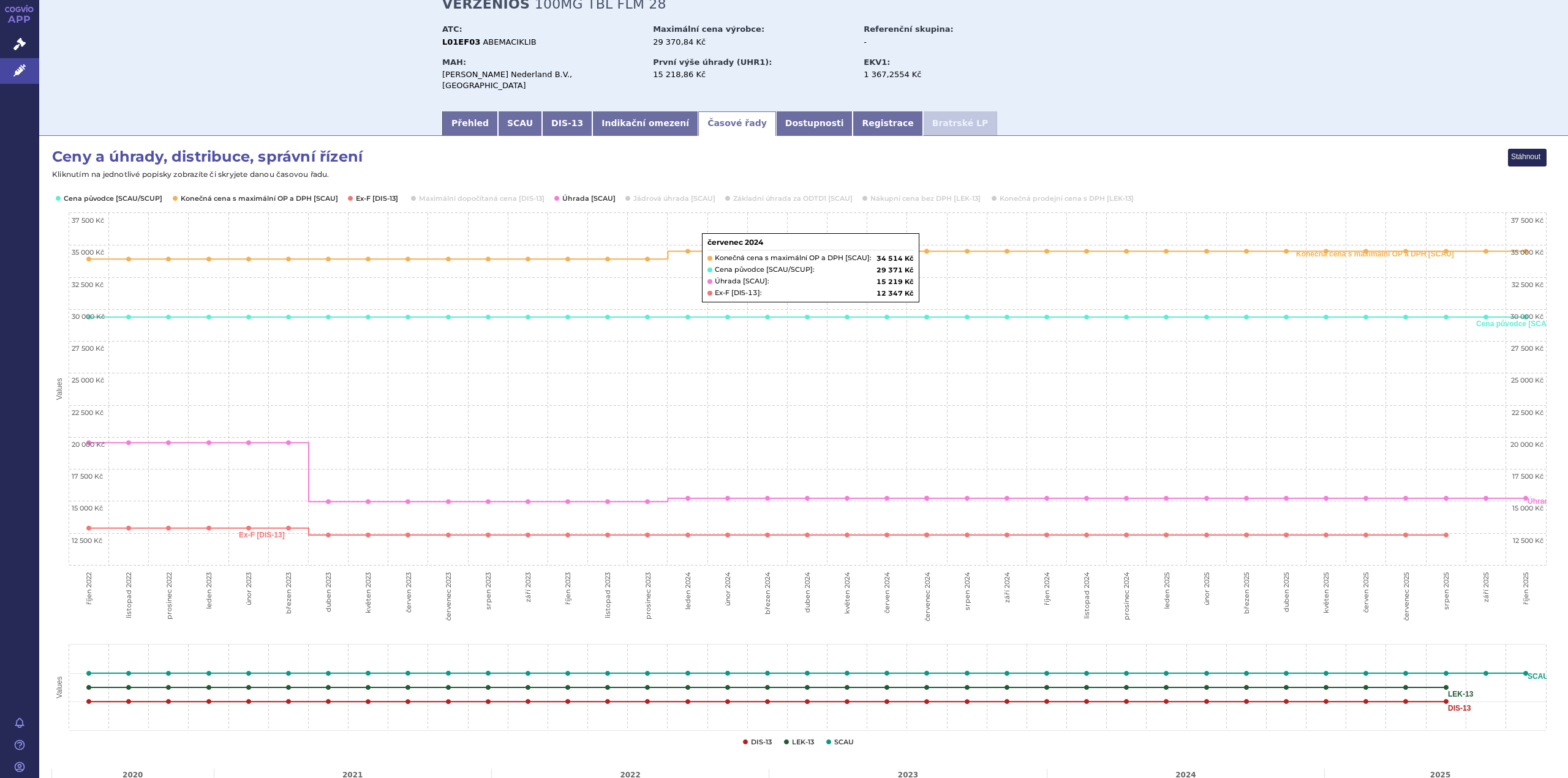
click at [923, 118] on li "Bratrské LP" at bounding box center [960, 123] width 74 height 24
click at [853, 111] on link "Registrace" at bounding box center [887, 123] width 70 height 24
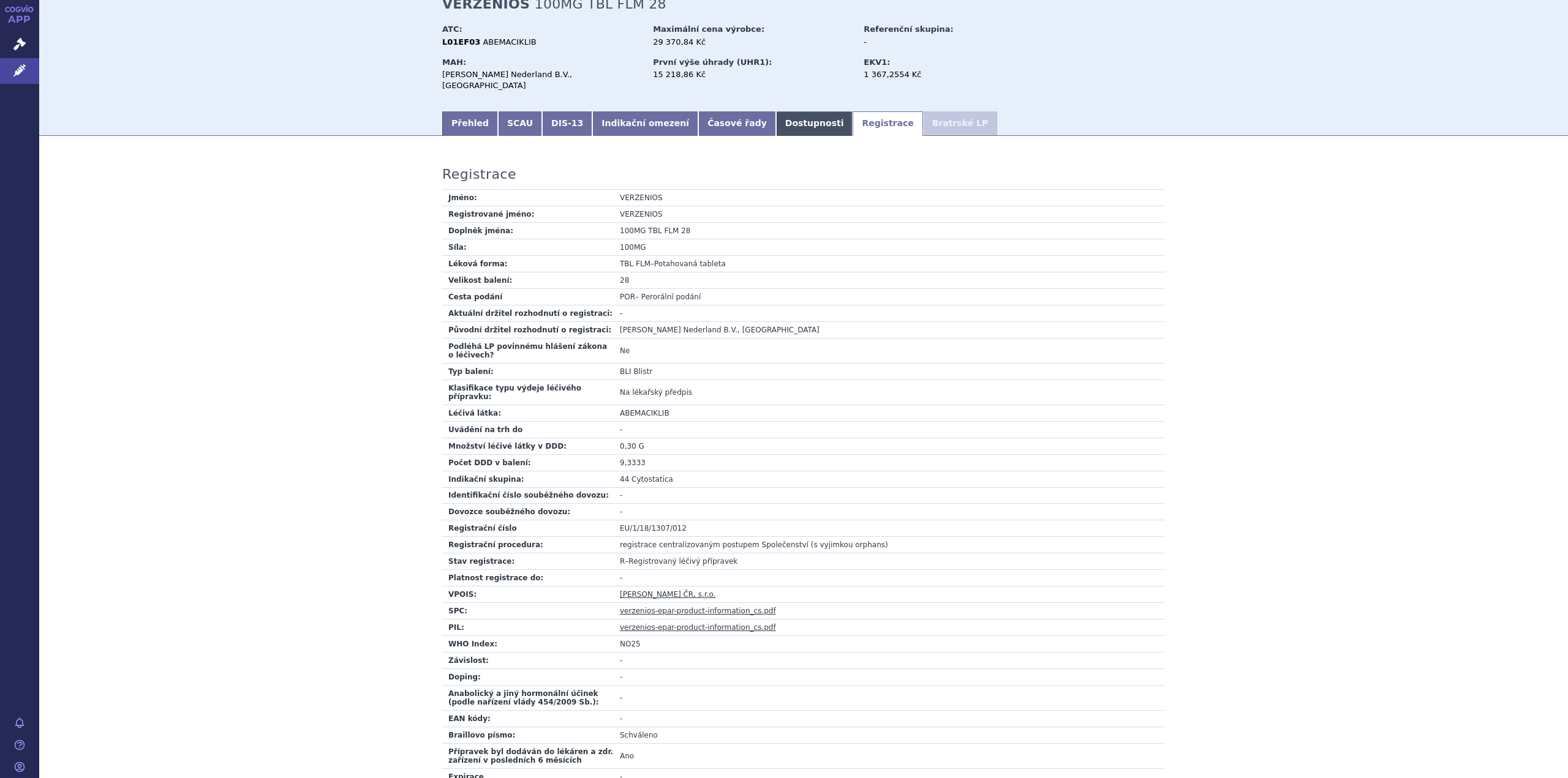
click at [776, 111] on link "Dostupnosti" at bounding box center [814, 123] width 77 height 24
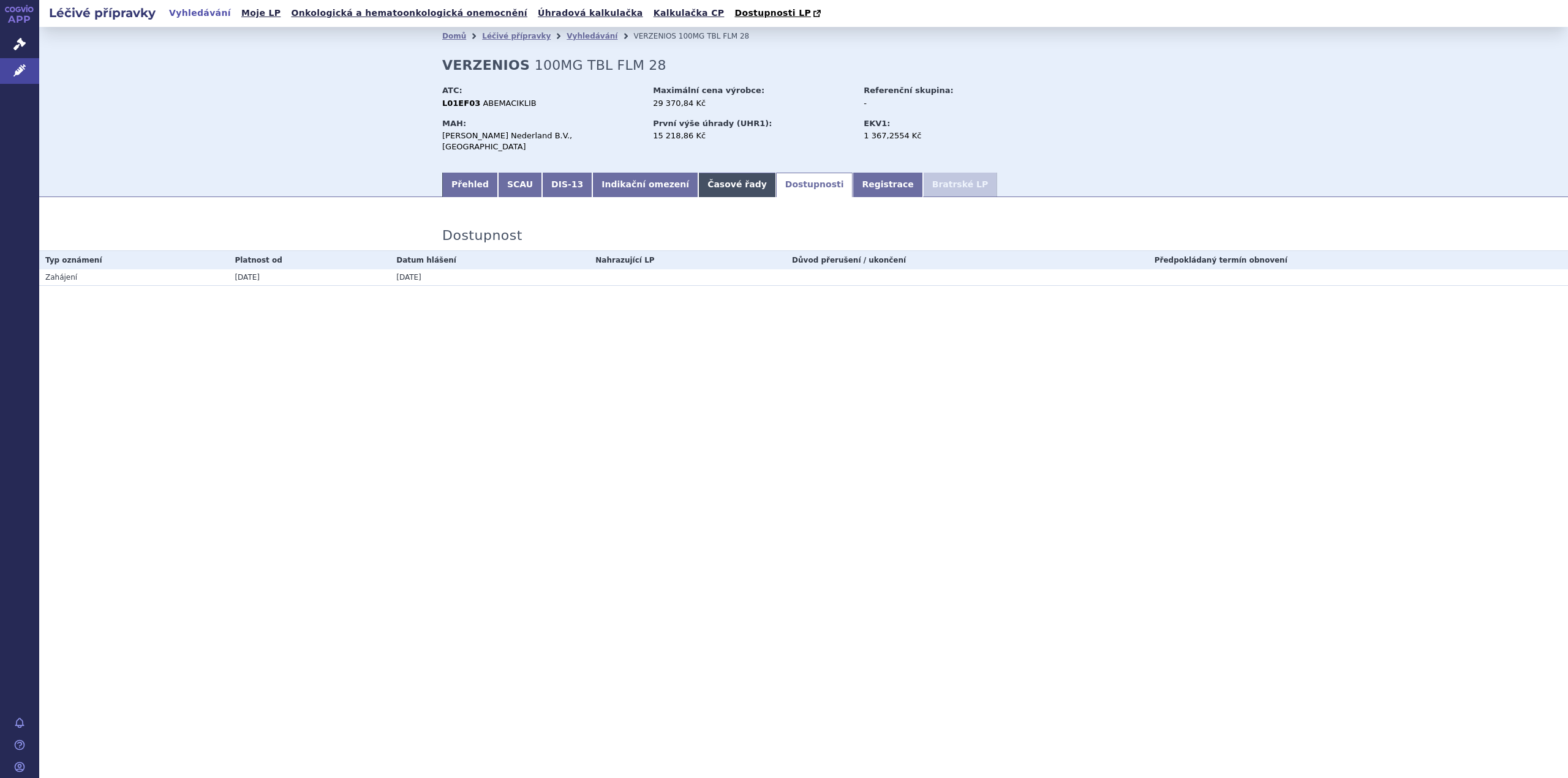
click at [700, 173] on link "Časové řady" at bounding box center [737, 185] width 78 height 24
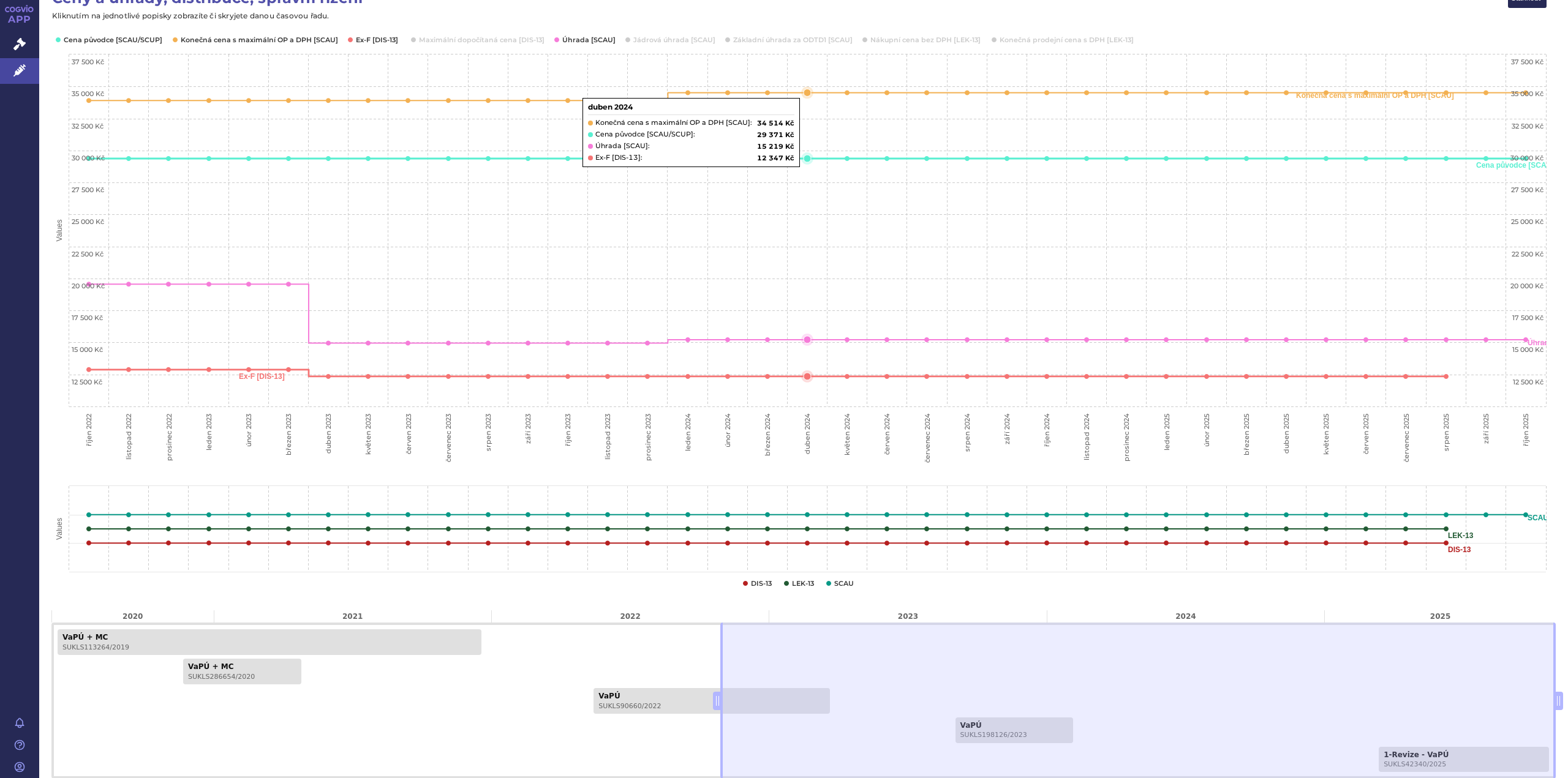
scroll to position [284, 0]
